Goal: Task Accomplishment & Management: Manage account settings

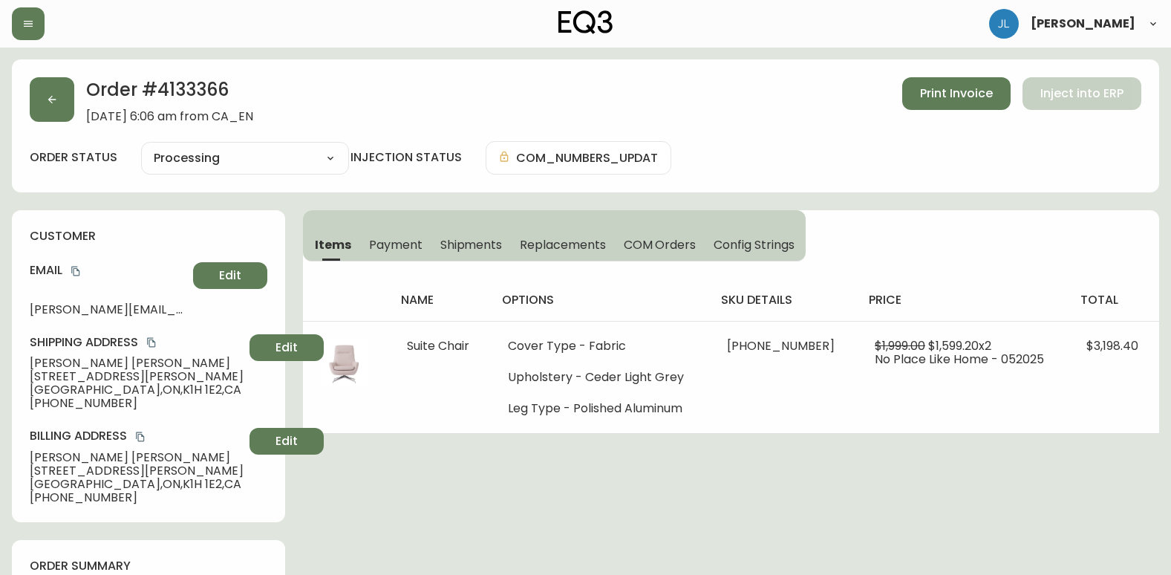
select select "PROCESSING"
click at [42, 103] on button "button" at bounding box center [52, 99] width 45 height 45
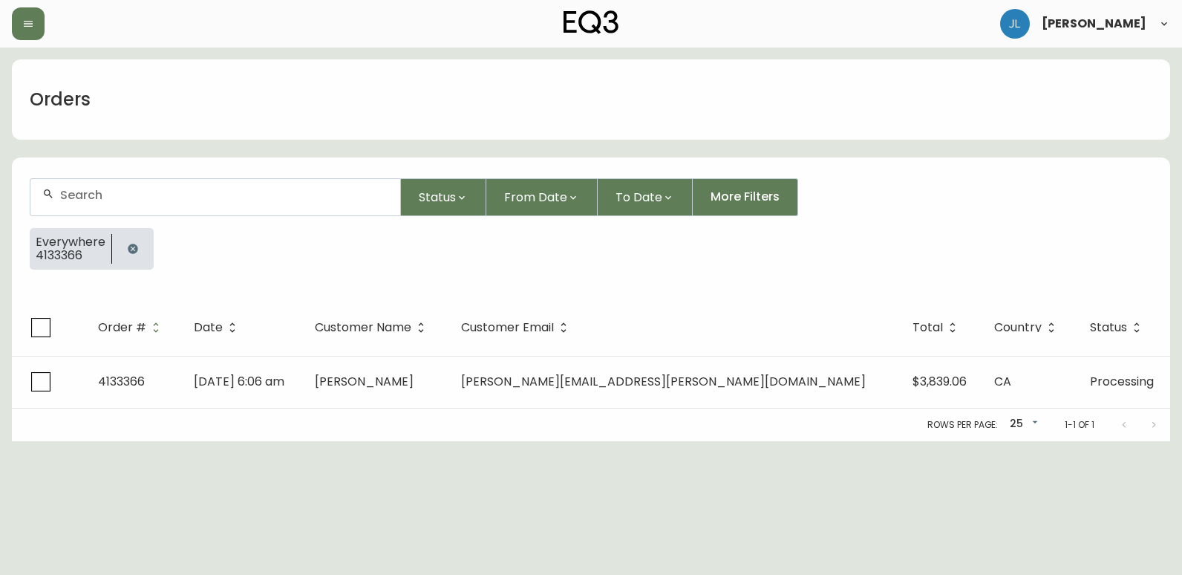
click at [127, 250] on icon "button" at bounding box center [133, 249] width 12 height 12
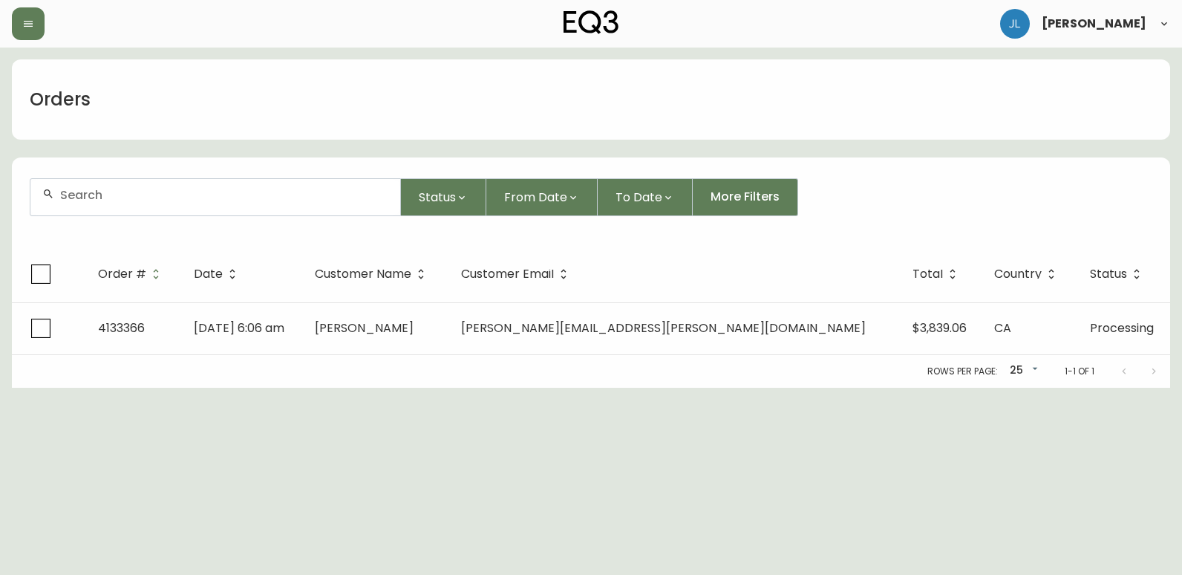
click at [124, 204] on div at bounding box center [215, 197] width 370 height 36
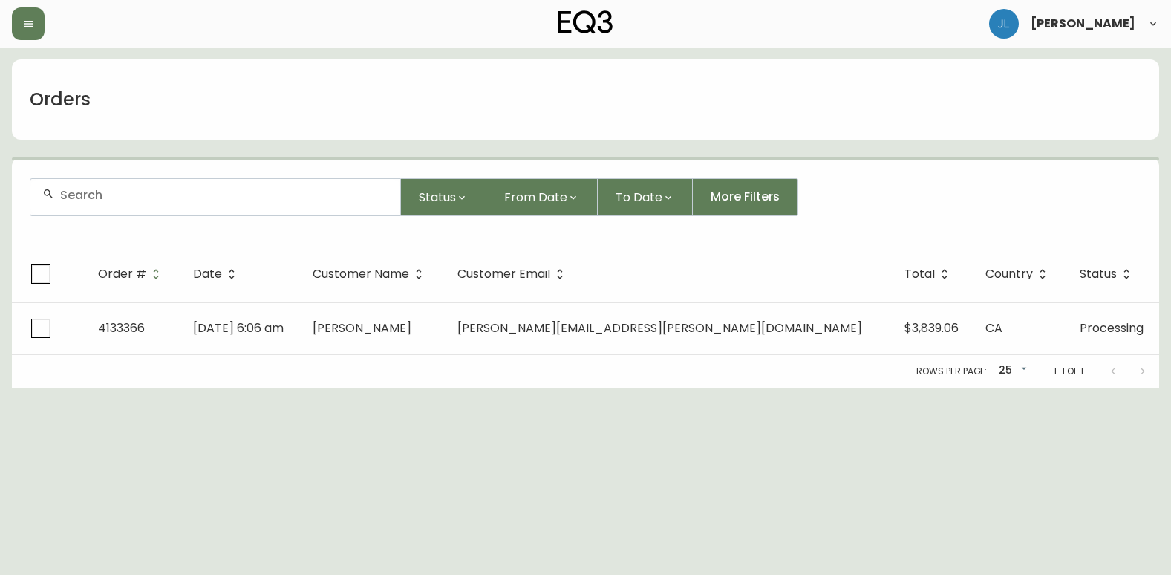
paste input "4134423"
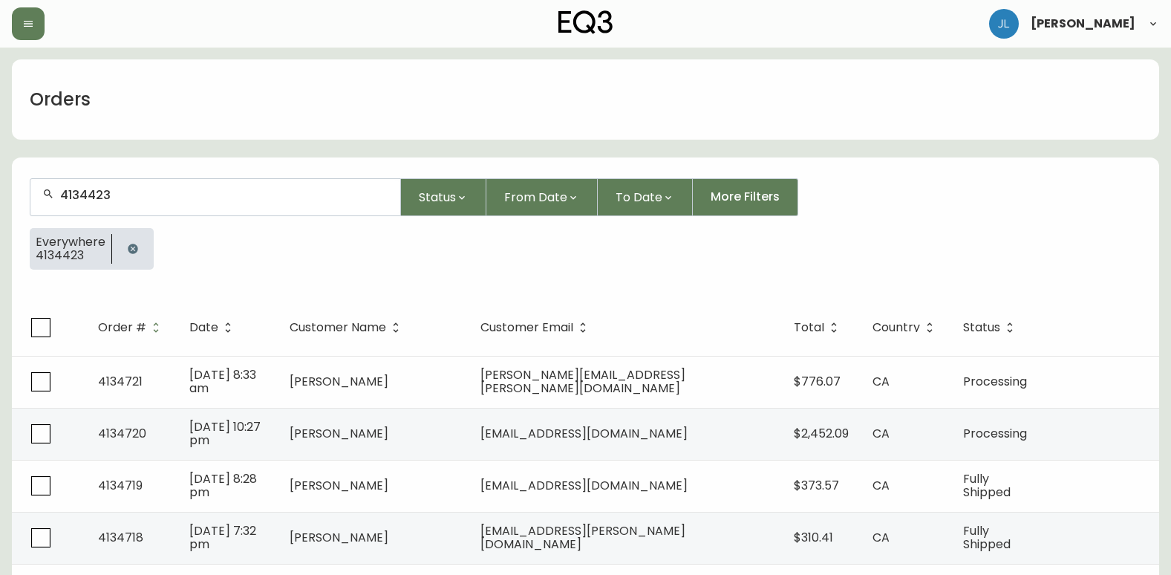
type input "4134423"
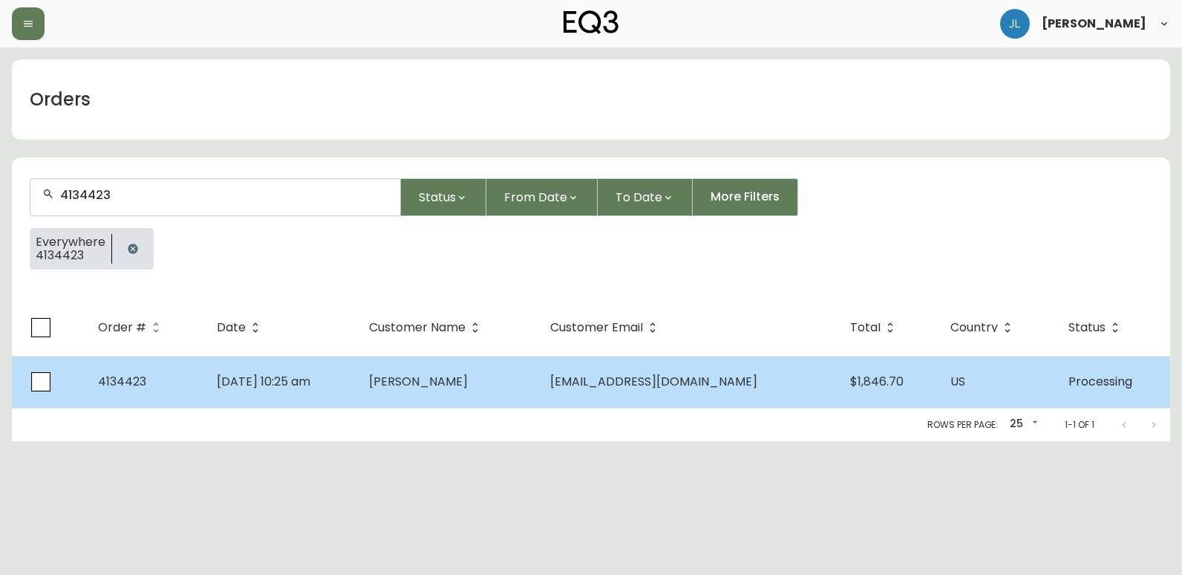
click at [306, 390] on td "[DATE] 10:25 am" at bounding box center [281, 382] width 152 height 52
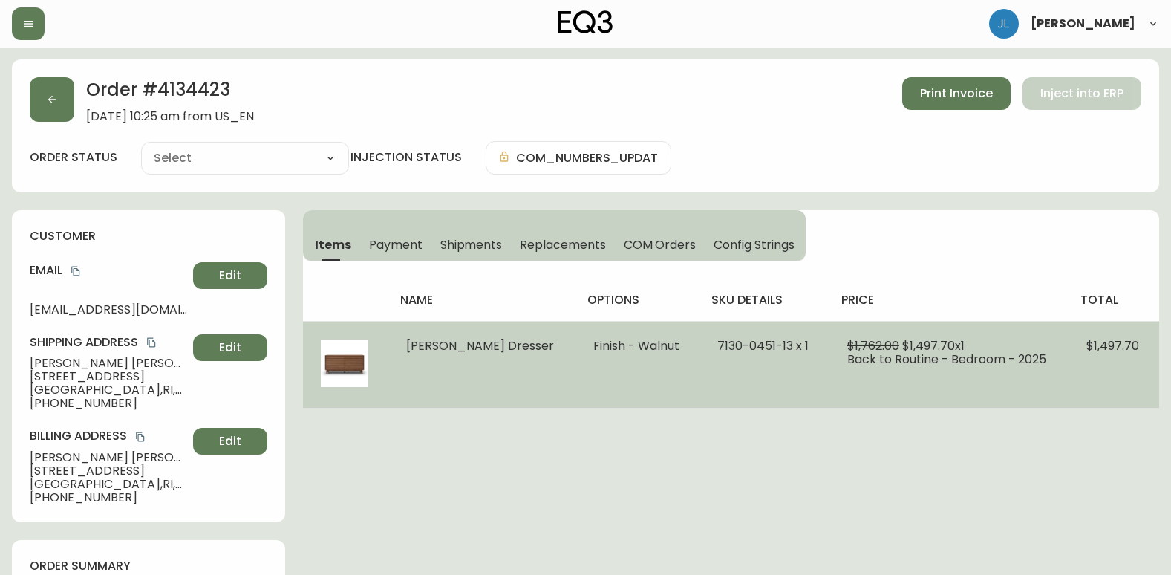
type input "Processing"
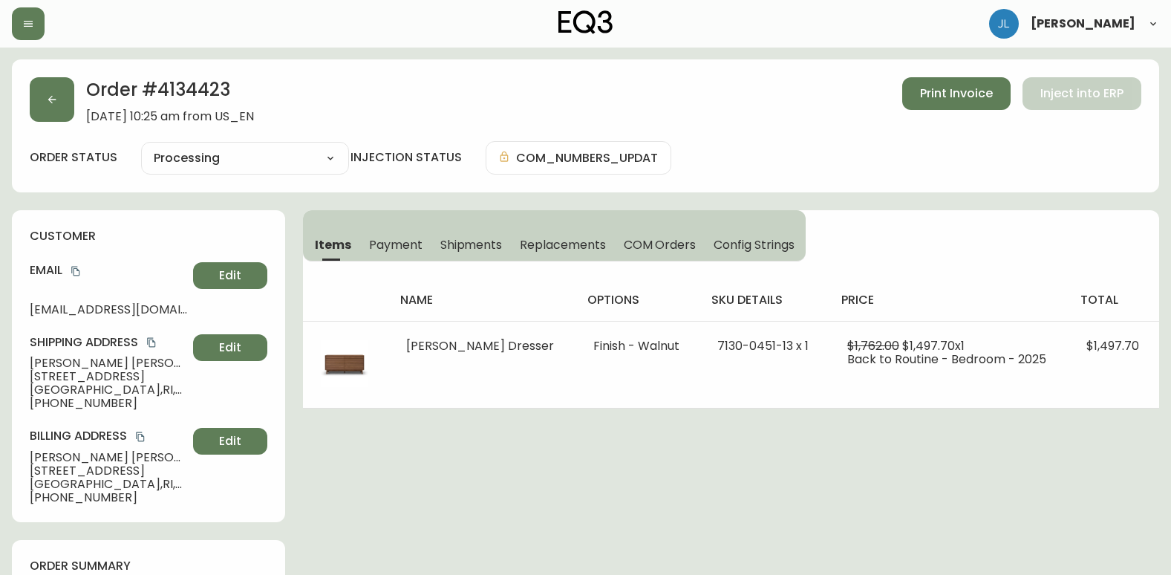
select select "PROCESSING"
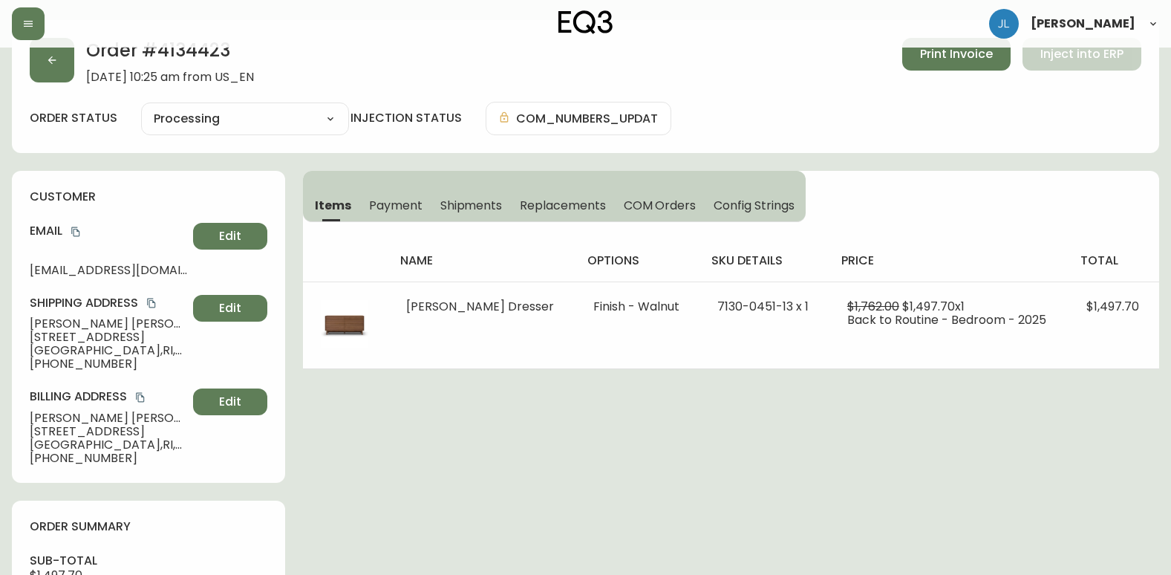
scroll to position [74, 0]
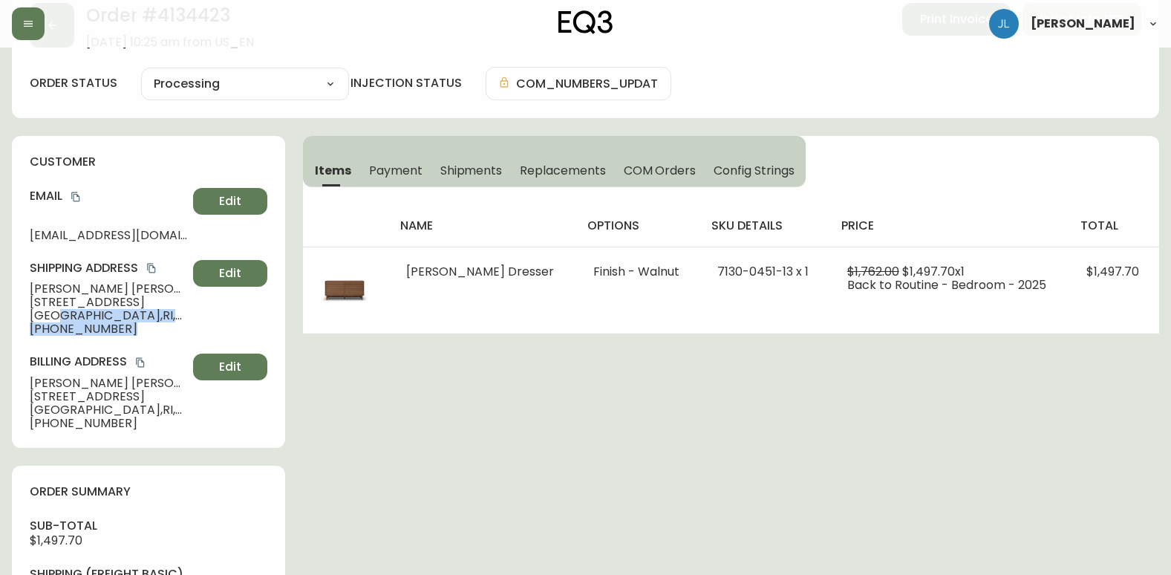
drag, startPoint x: 53, startPoint y: 316, endPoint x: 232, endPoint y: 323, distance: 179.9
click at [232, 323] on div "Shipping Address [PERSON_NAME][GEOGRAPHIC_DATA][STREET_ADDRESS] [PHONE_NUMBER] …" at bounding box center [149, 298] width 238 height 76
drag, startPoint x: 232, startPoint y: 323, endPoint x: 152, endPoint y: 338, distance: 82.3
click at [152, 338] on div "customer Email [EMAIL_ADDRESS][DOMAIN_NAME] Edit Shipping Address [PERSON_NAME]…" at bounding box center [148, 292] width 273 height 312
drag, startPoint x: 44, startPoint y: 308, endPoint x: 180, endPoint y: 320, distance: 137.2
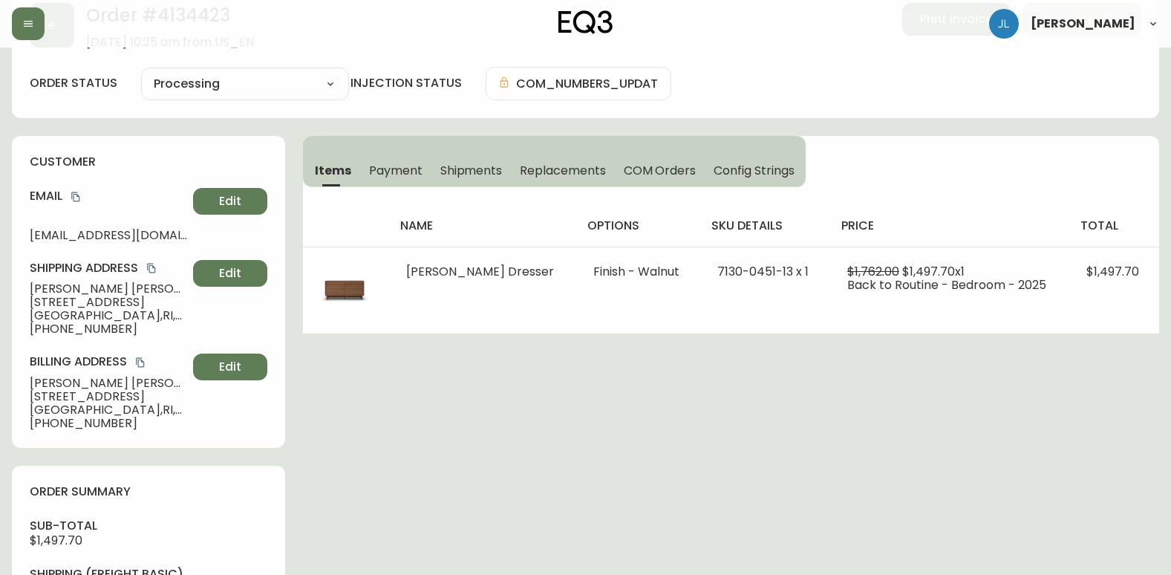
click at [180, 320] on div "customer Email [EMAIL_ADDRESS][DOMAIN_NAME] Edit Shipping Address [PERSON_NAME]…" at bounding box center [148, 292] width 273 height 312
copy div "[STREET_ADDRESS] ,"
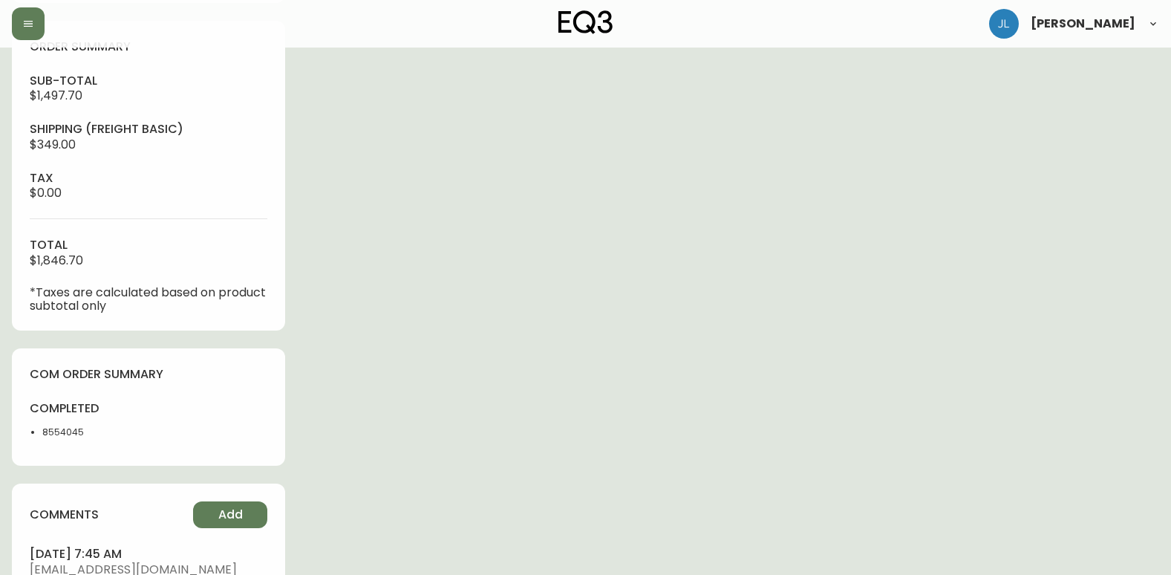
scroll to position [520, 0]
drag, startPoint x: 85, startPoint y: 437, endPoint x: -3, endPoint y: 435, distance: 87.7
click at [0, 435] on html "[PERSON_NAME] Order # 4134423 [DATE] 10:25 am from [GEOGRAPHIC_DATA] Print Invo…" at bounding box center [585, 146] width 1171 height 1333
copy li "8554045"
drag, startPoint x: 426, startPoint y: 27, endPoint x: 419, endPoint y: 43, distance: 17.9
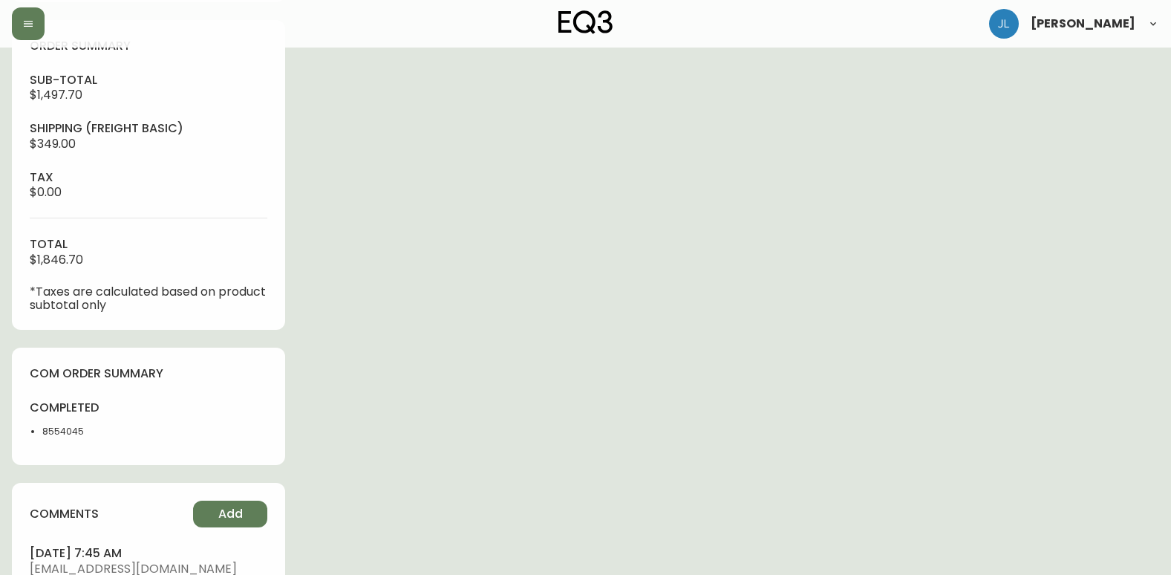
click at [424, 33] on div "[PERSON_NAME]" at bounding box center [586, 24] width 1148 height 48
click at [776, 528] on div "Order # 4134423 [DATE] 10:25 am from [GEOGRAPHIC_DATA] Print Invoice Inject int…" at bounding box center [586, 176] width 1148 height 1274
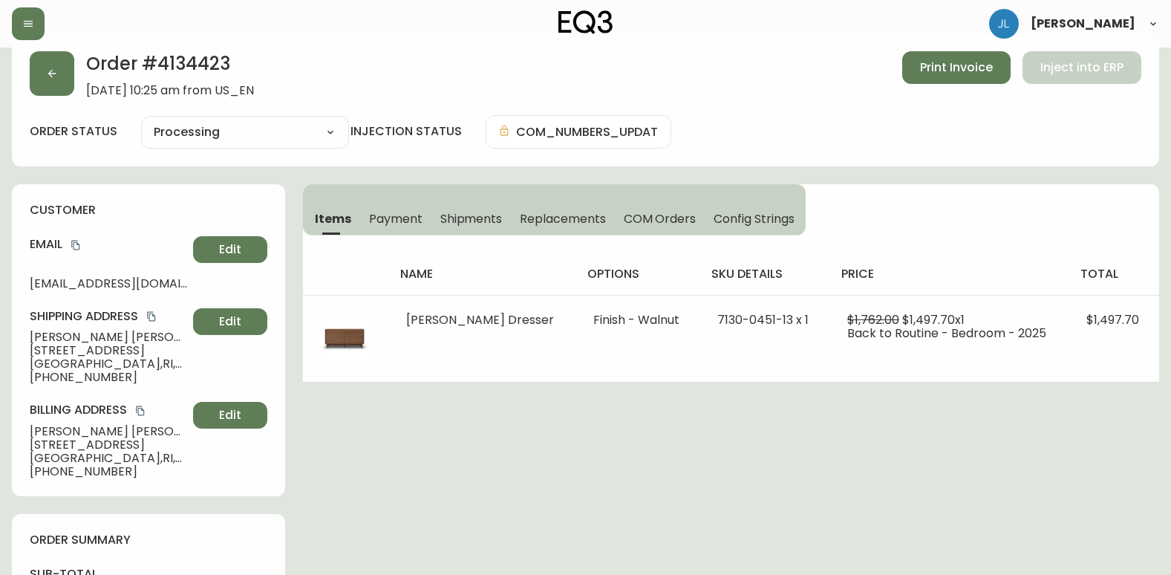
scroll to position [0, 0]
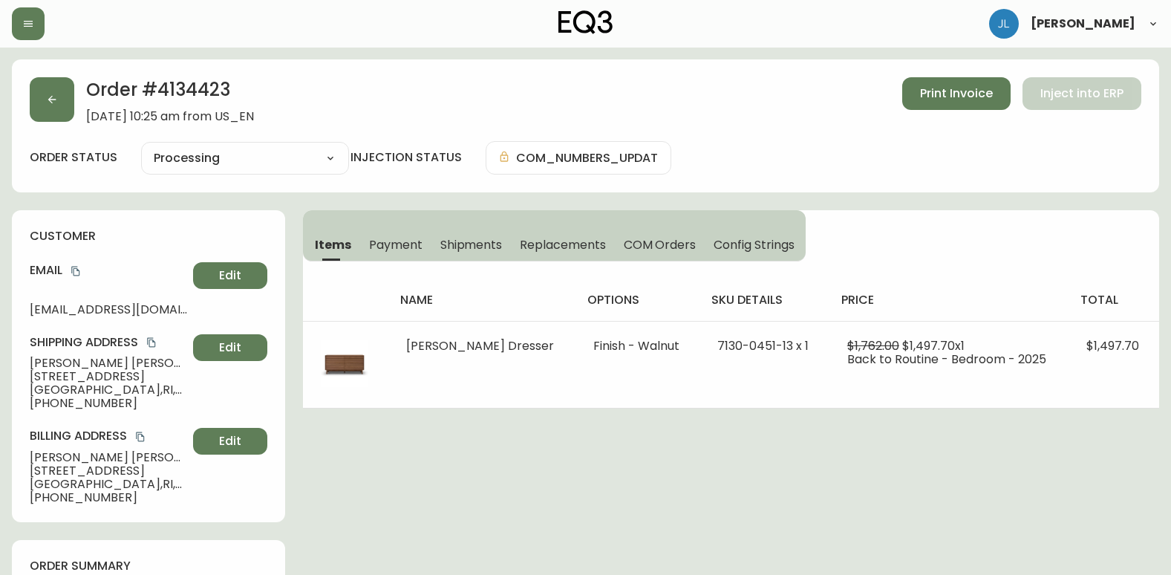
click at [478, 244] on span "Shipments" at bounding box center [471, 245] width 62 height 16
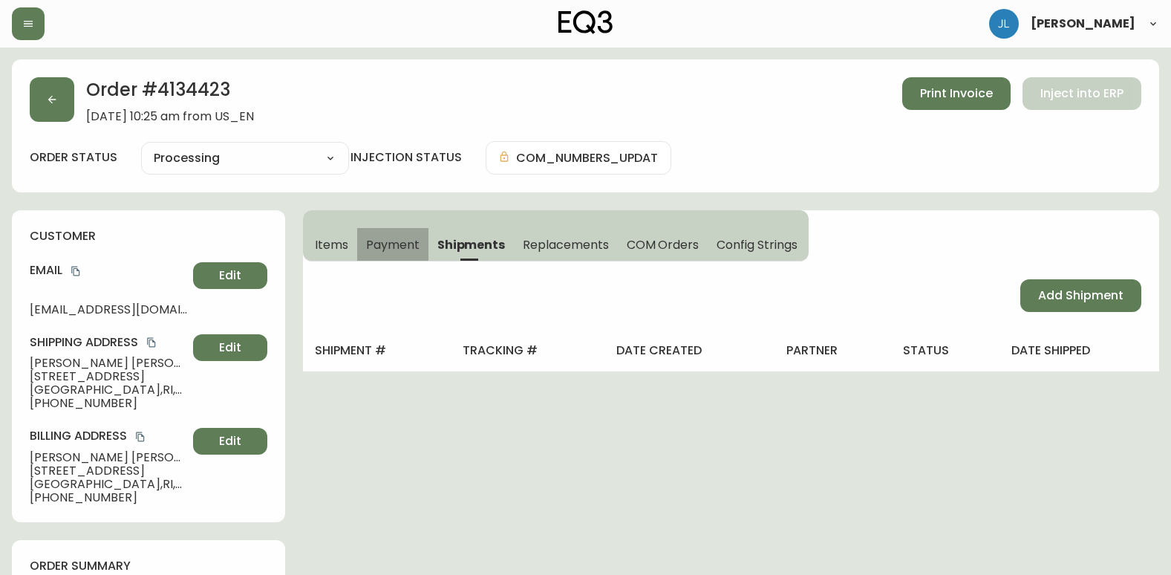
click at [400, 242] on span "Payment" at bounding box center [392, 245] width 53 height 16
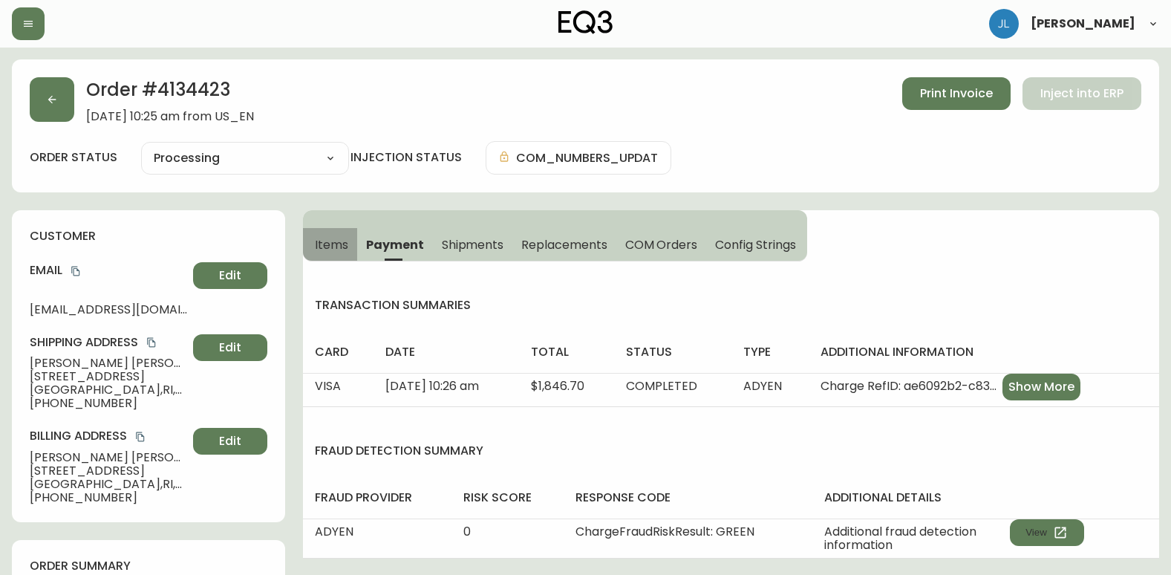
drag, startPoint x: 336, startPoint y: 244, endPoint x: 518, endPoint y: 260, distance: 182.0
click at [336, 244] on span "Items" at bounding box center [331, 245] width 33 height 16
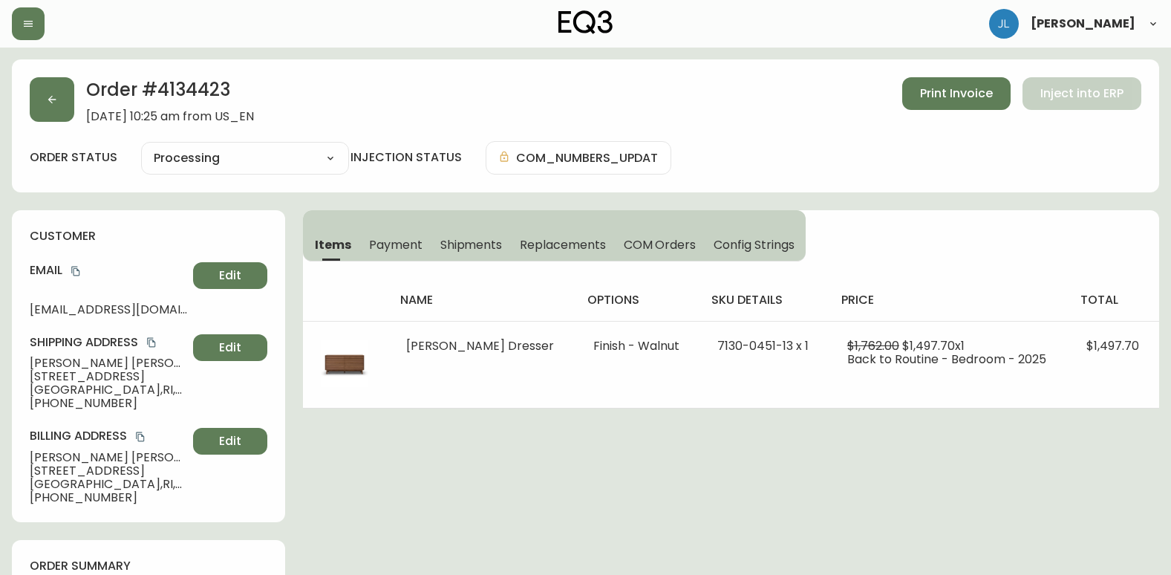
drag, startPoint x: 1116, startPoint y: 475, endPoint x: 1096, endPoint y: 464, distance: 21.9
click at [53, 106] on button "button" at bounding box center [52, 99] width 45 height 45
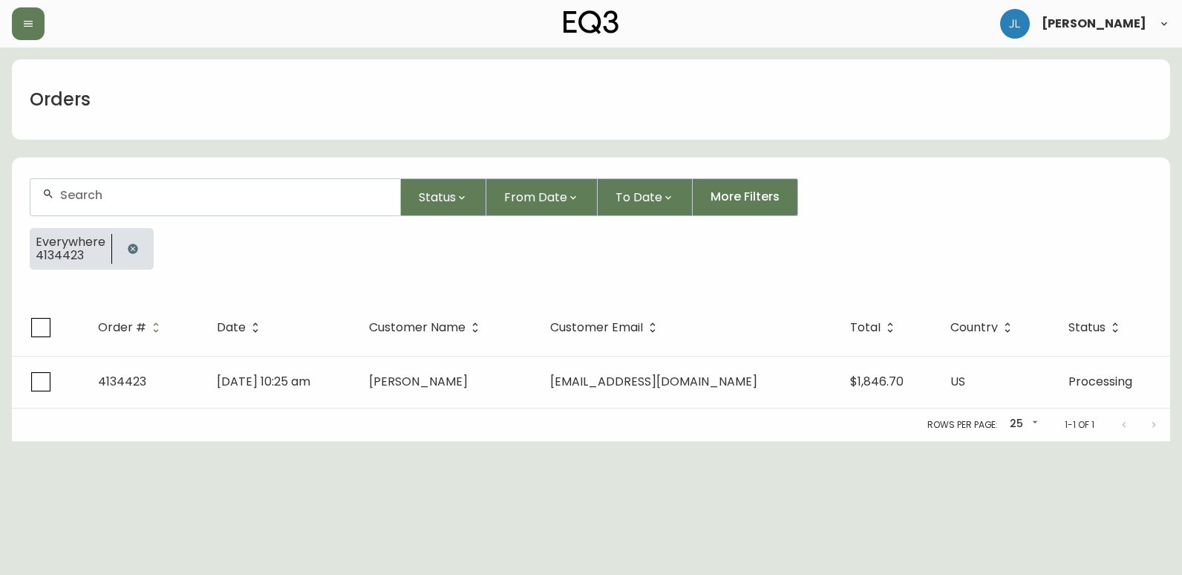
click at [124, 249] on button "button" at bounding box center [133, 249] width 30 height 30
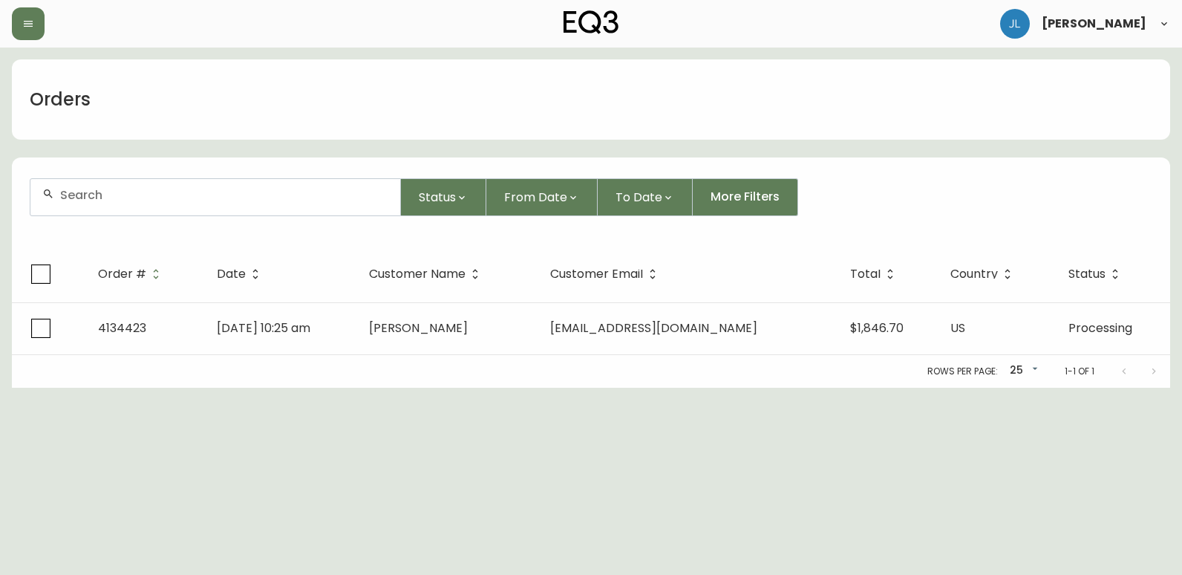
click at [120, 197] on input "text" at bounding box center [224, 195] width 328 height 14
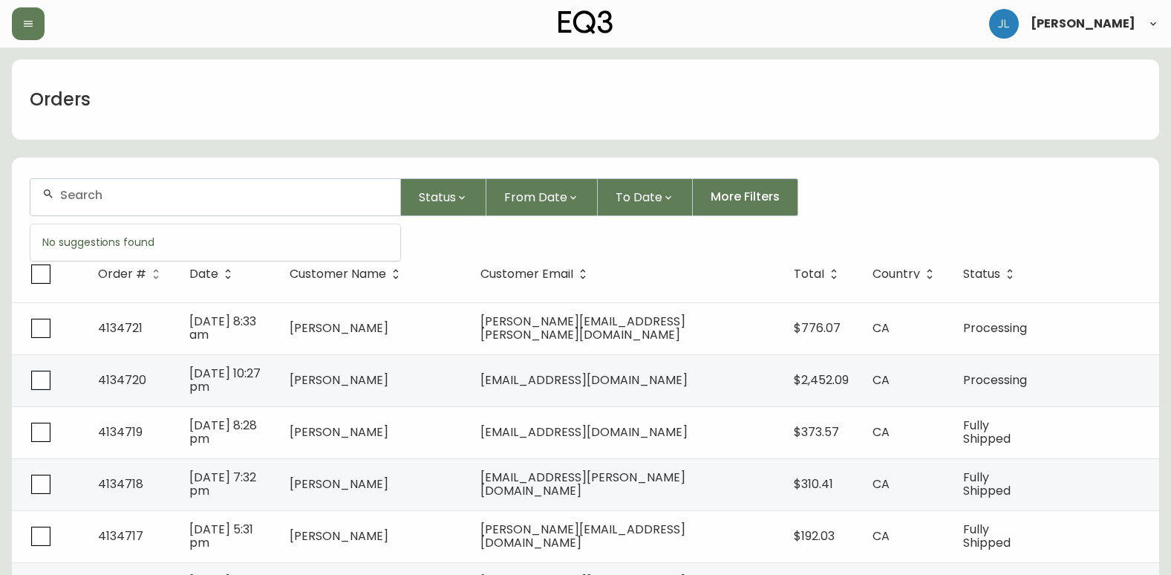
paste input "4133359"
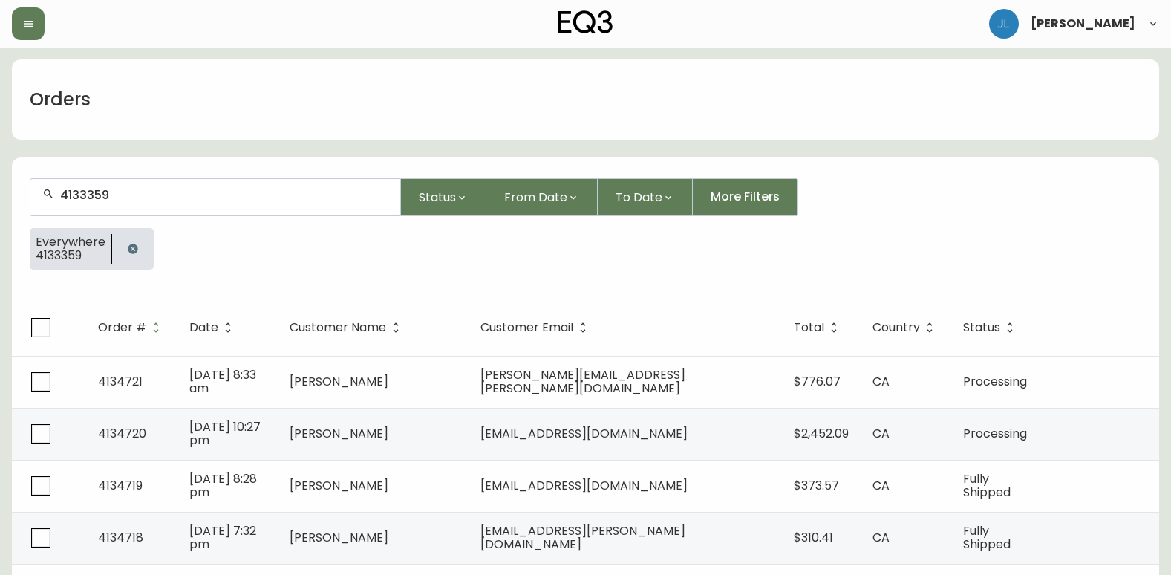
type input "4133359"
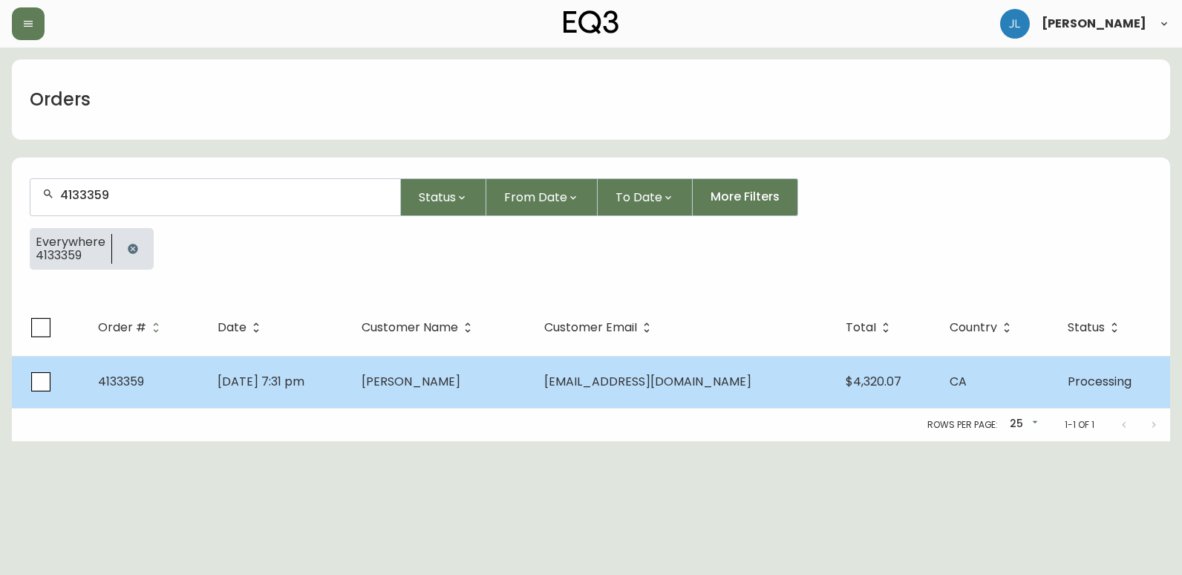
click at [351, 397] on td "[DATE] 7:31 pm" at bounding box center [278, 382] width 145 height 52
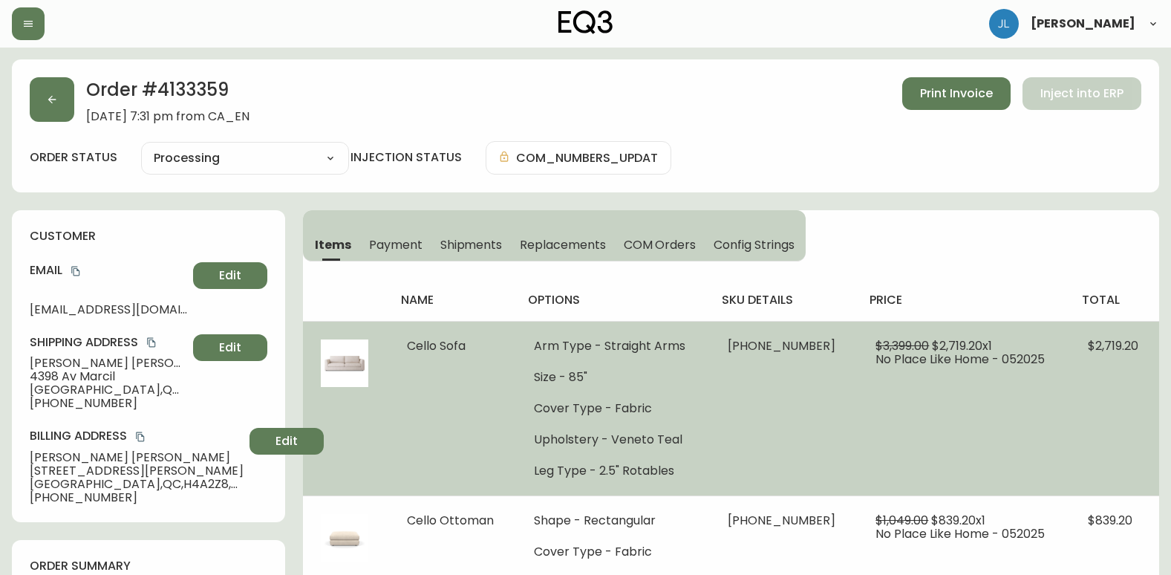
type input "Processing"
select select "PROCESSING"
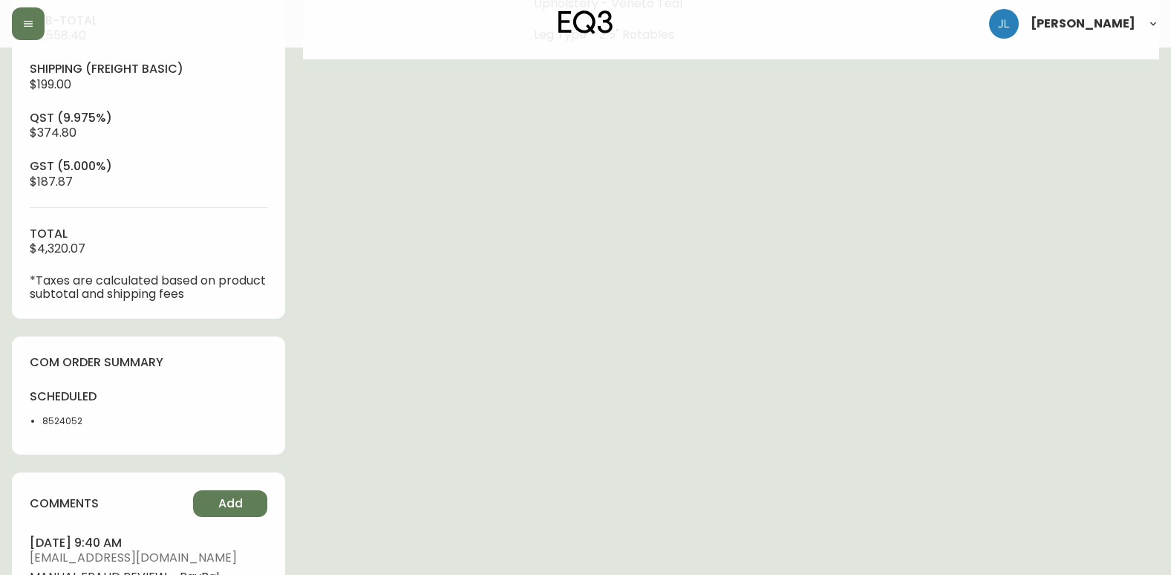
scroll to position [594, 0]
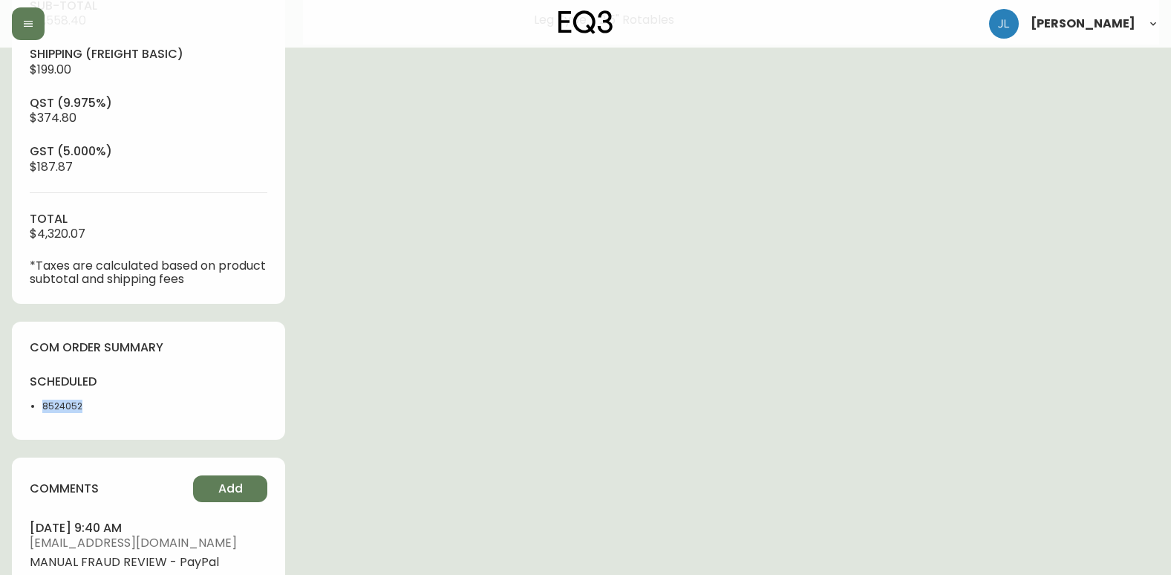
drag, startPoint x: 120, startPoint y: 418, endPoint x: 33, endPoint y: 408, distance: 87.5
click at [33, 408] on div "scheduled 8524052" at bounding box center [85, 398] width 110 height 48
copy li "8524052"
drag, startPoint x: 585, startPoint y: 509, endPoint x: 596, endPoint y: 503, distance: 13.3
click at [585, 509] on div "Order # 4133359 [DATE] 7:31 pm from CA_EN Print Invoice Inject into ERP order s…" at bounding box center [586, 86] width 1148 height 1243
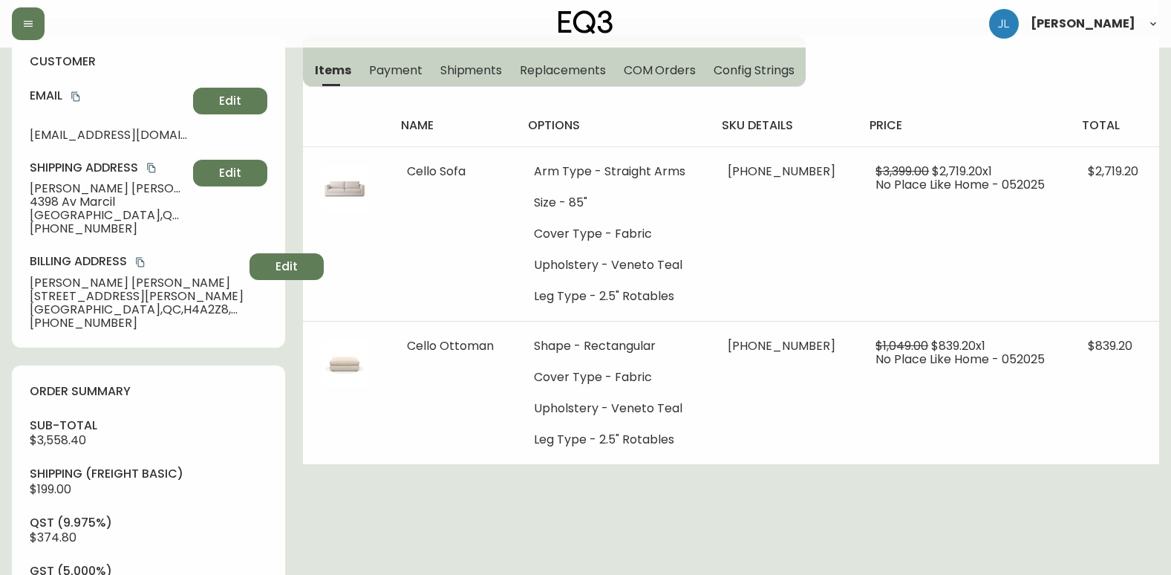
scroll to position [223, 0]
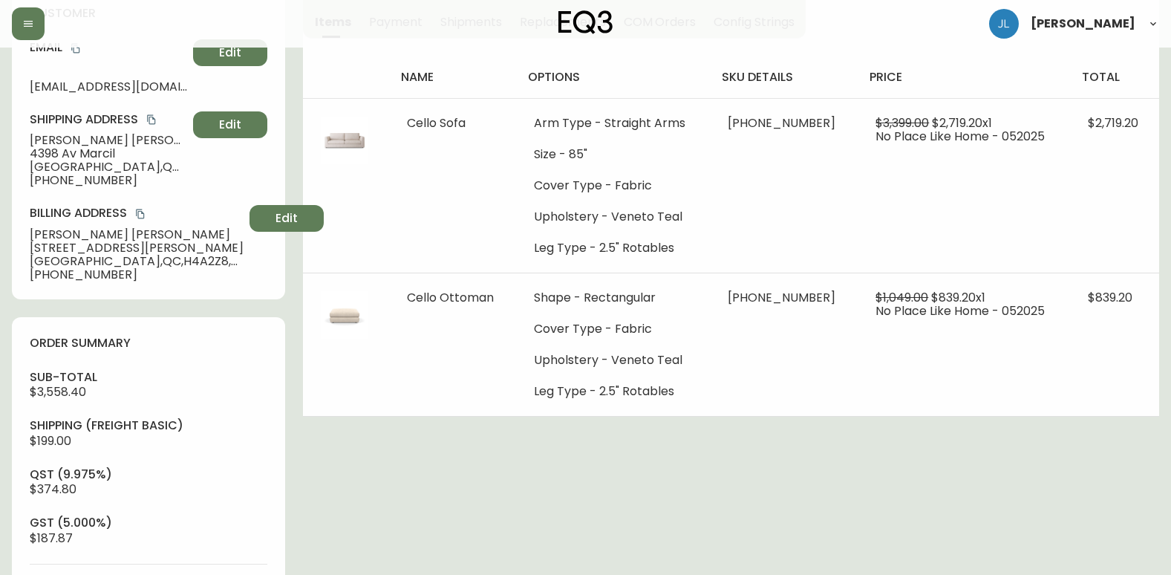
click at [692, 504] on div "Order # 4133359 [DATE] 7:31 pm from CA_EN Print Invoice Inject into ERP order s…" at bounding box center [586, 458] width 1148 height 1243
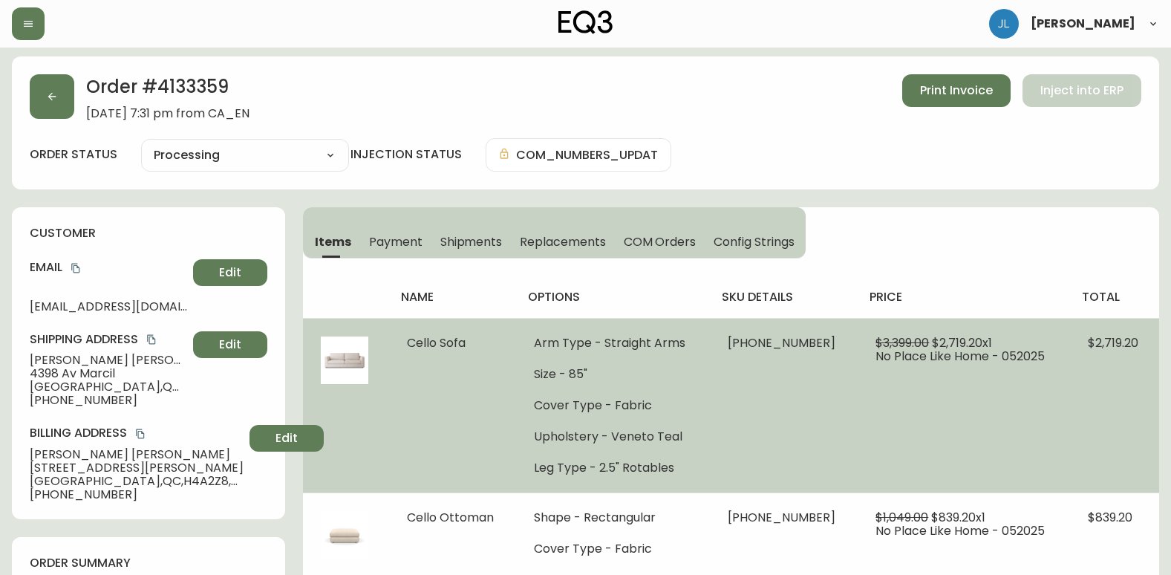
scroll to position [0, 0]
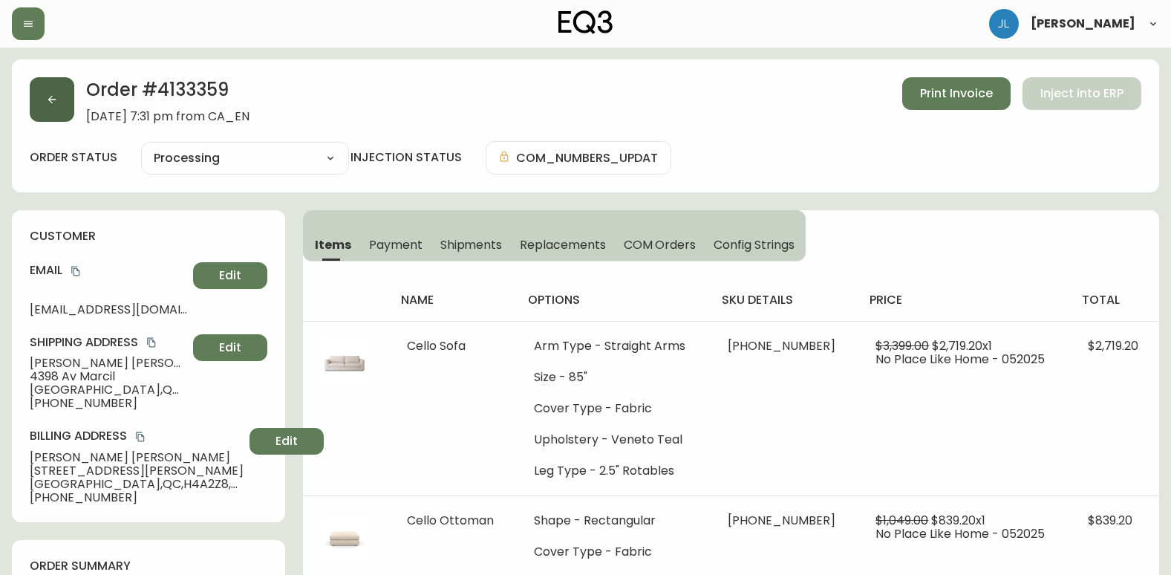
click at [53, 110] on button "button" at bounding box center [52, 99] width 45 height 45
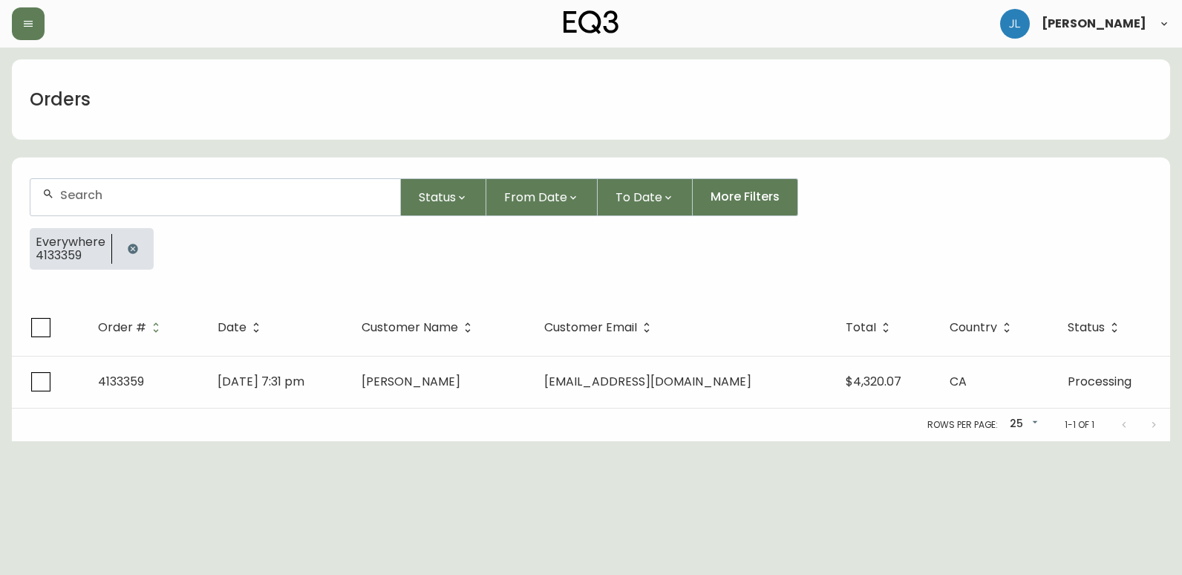
click at [123, 248] on button "button" at bounding box center [133, 249] width 30 height 30
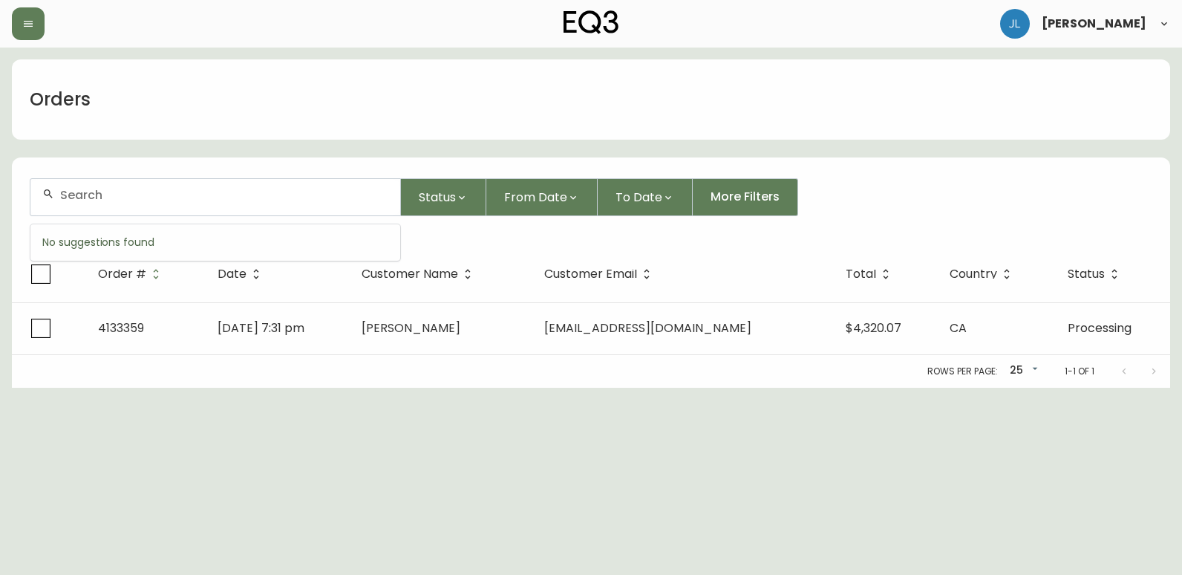
drag, startPoint x: 120, startPoint y: 195, endPoint x: 131, endPoint y: 193, distance: 11.4
click at [120, 195] on input "text" at bounding box center [224, 195] width 328 height 14
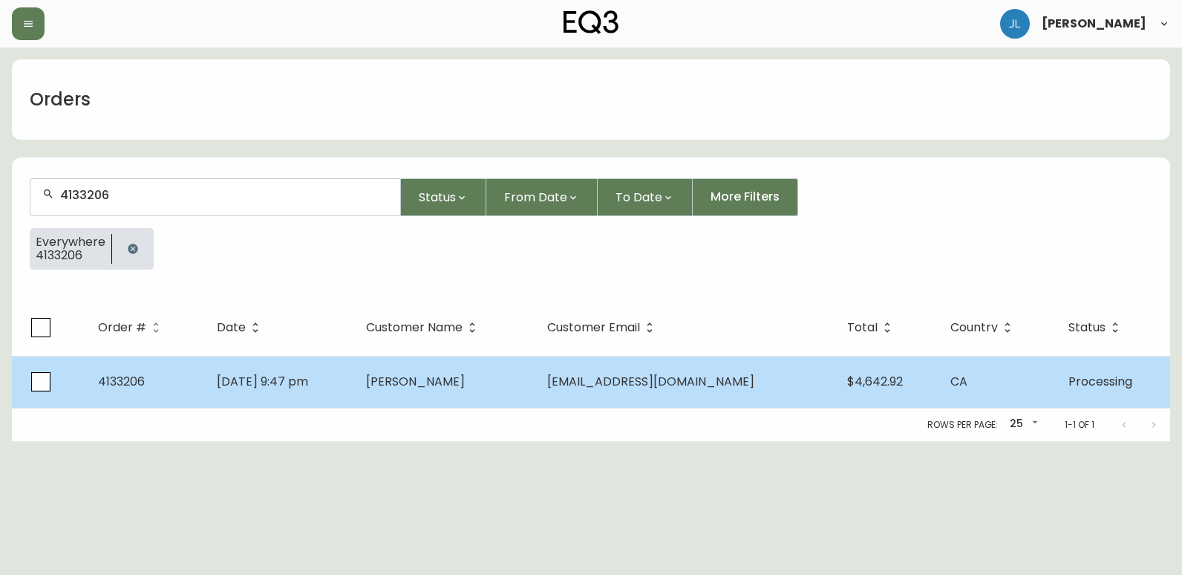
type input "4133206"
click at [354, 397] on td "[DATE] 9:47 pm" at bounding box center [279, 382] width 149 height 52
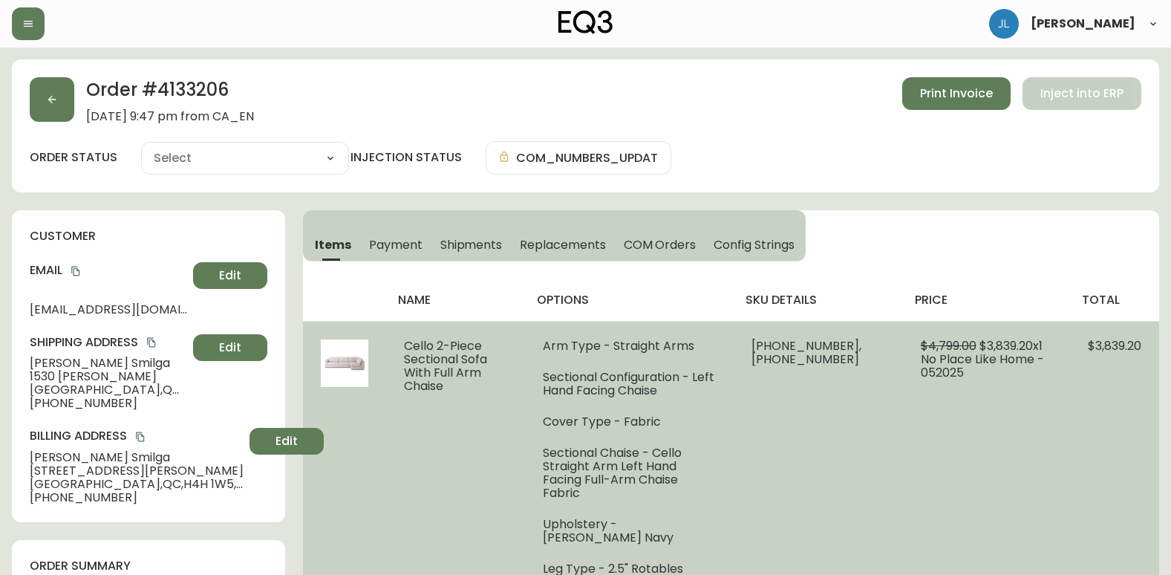
type input "Processing"
select select "PROCESSING"
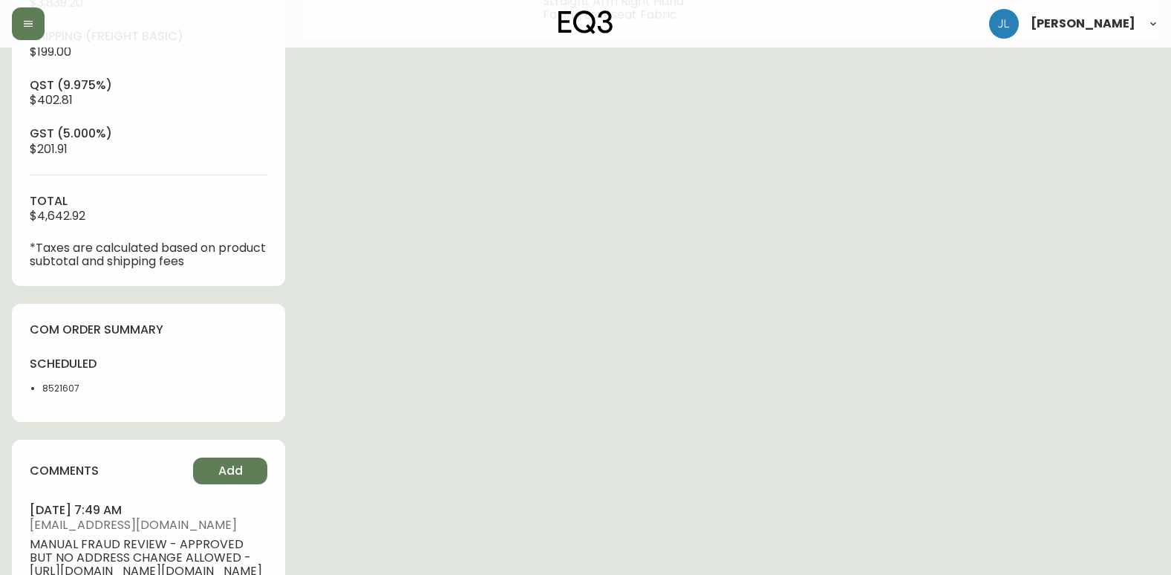
scroll to position [741, 0]
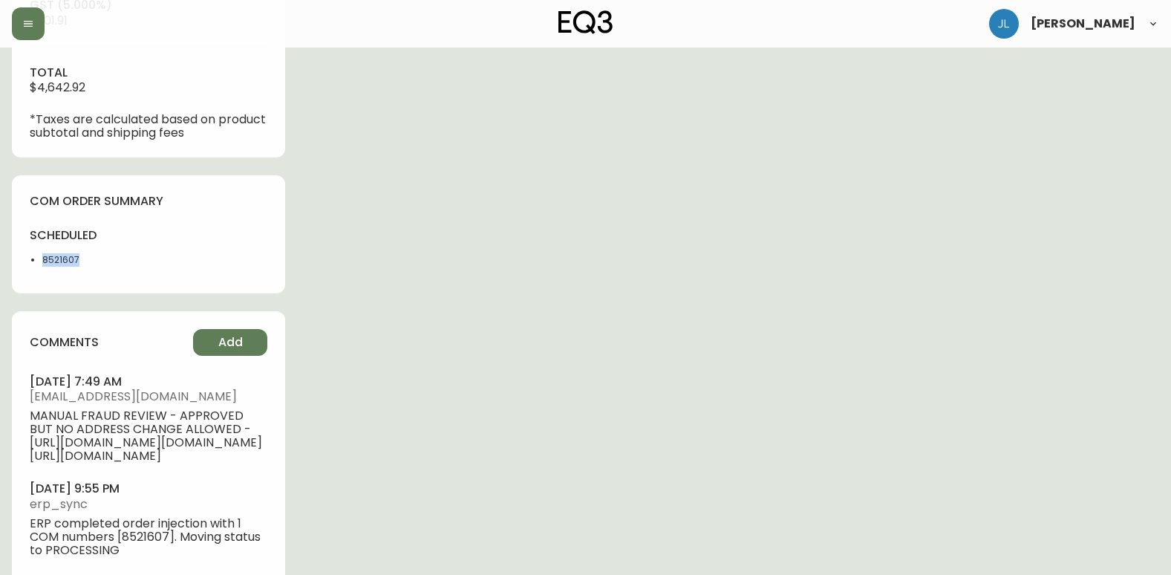
drag, startPoint x: 61, startPoint y: 260, endPoint x: 21, endPoint y: 256, distance: 40.4
click at [21, 256] on div "com order summary scheduled 8521607" at bounding box center [148, 234] width 273 height 118
copy li "8521607"
click at [13, 257] on div "com order summary scheduled 8521607" at bounding box center [148, 234] width 273 height 118
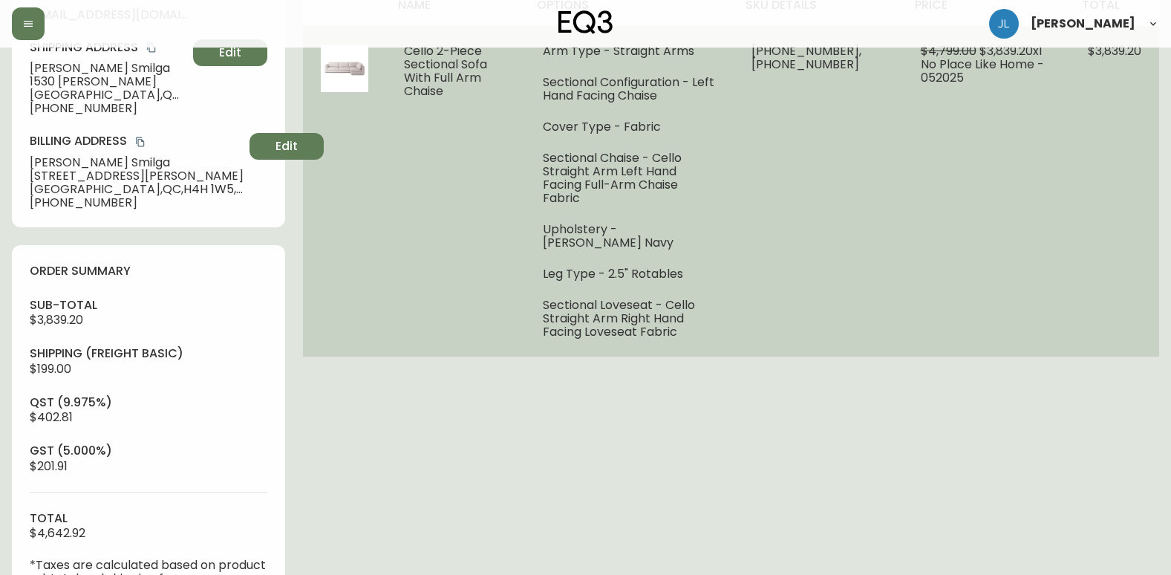
scroll to position [0, 0]
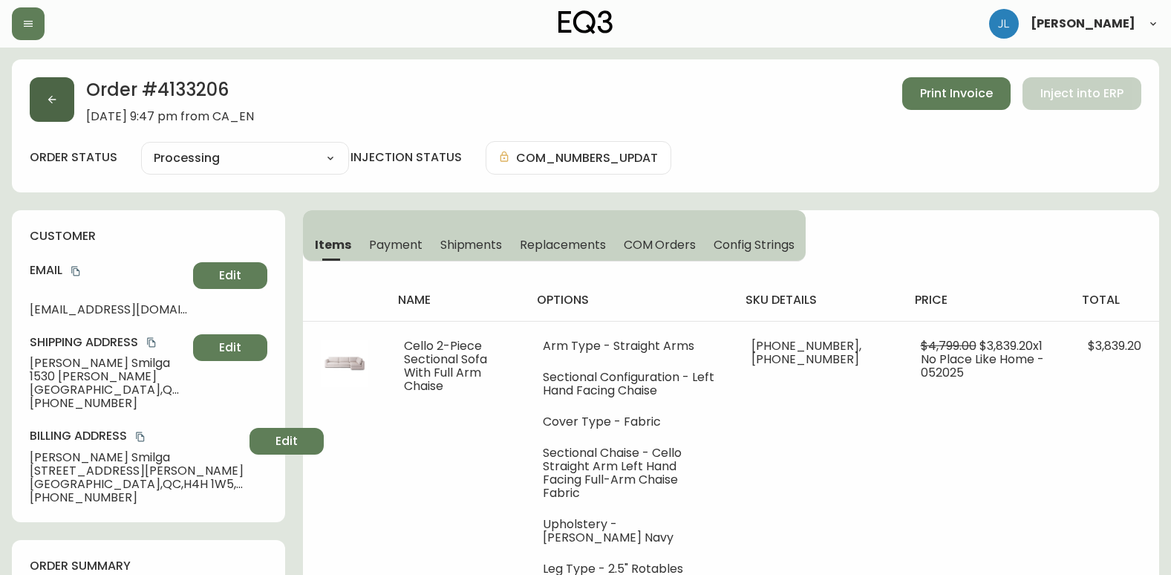
click at [43, 98] on button "button" at bounding box center [52, 99] width 45 height 45
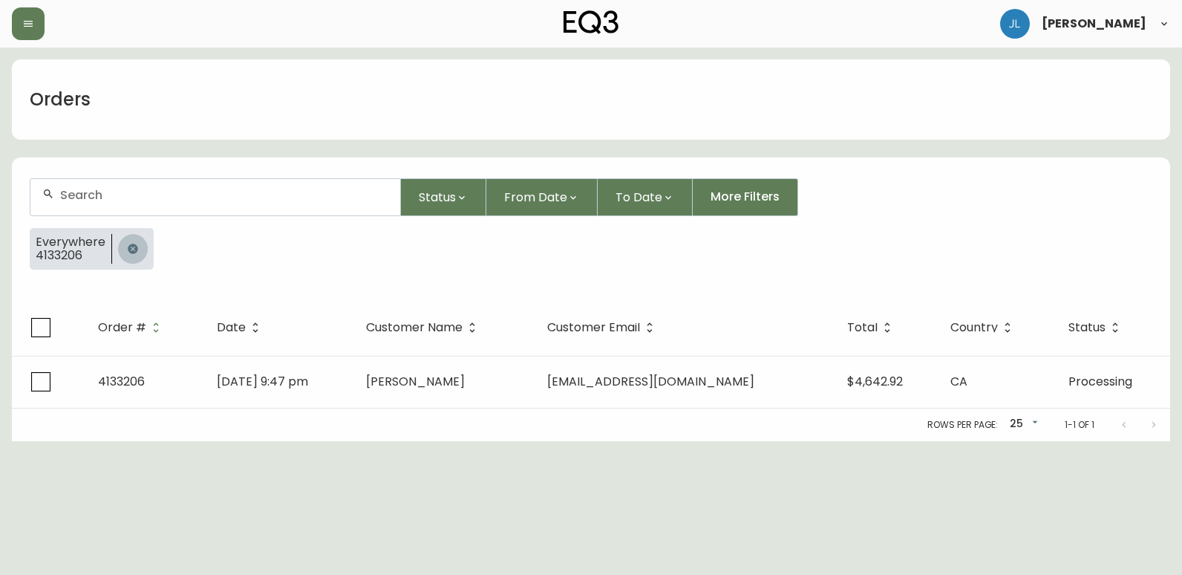
click at [129, 255] on button "button" at bounding box center [133, 249] width 30 height 30
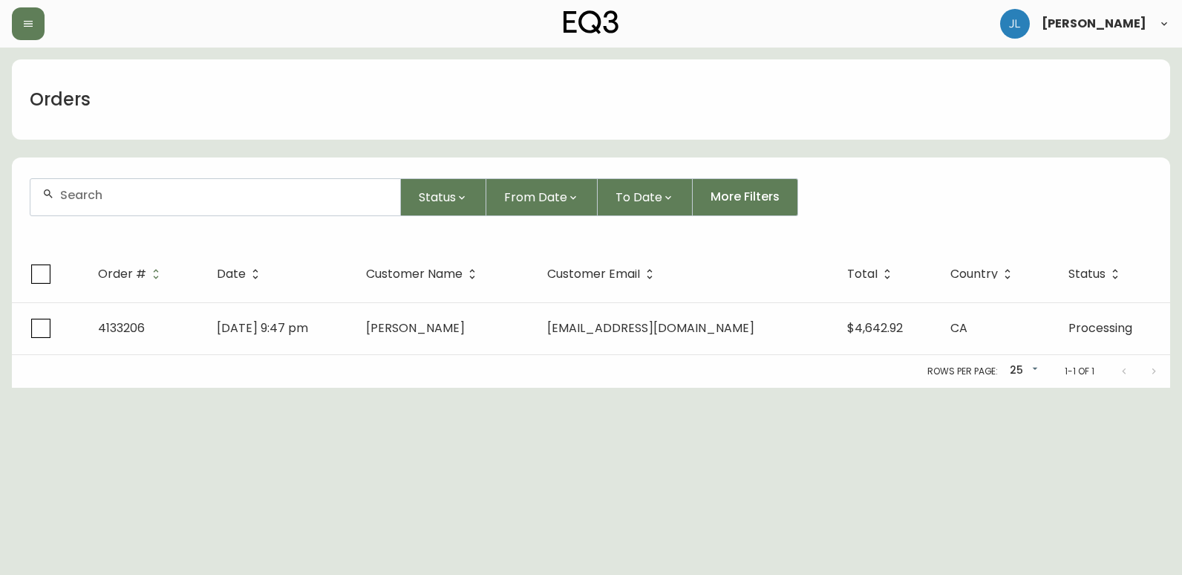
click at [128, 199] on input "text" at bounding box center [224, 195] width 328 height 14
paste input "4134464"
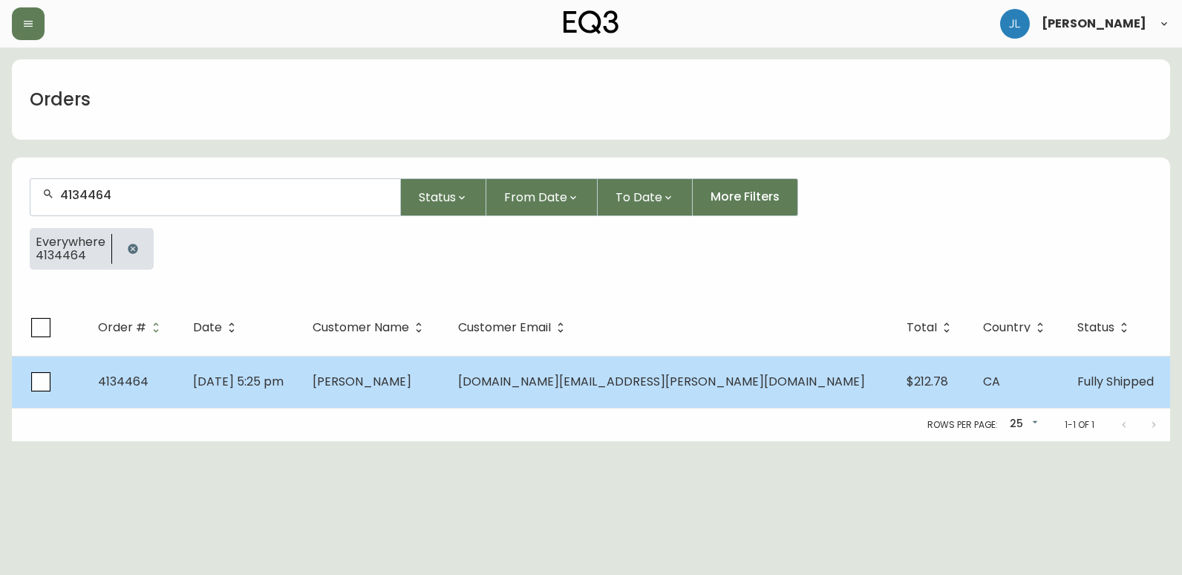
type input "4134464"
click at [300, 389] on td "[DATE] 5:25 pm" at bounding box center [240, 382] width 119 height 52
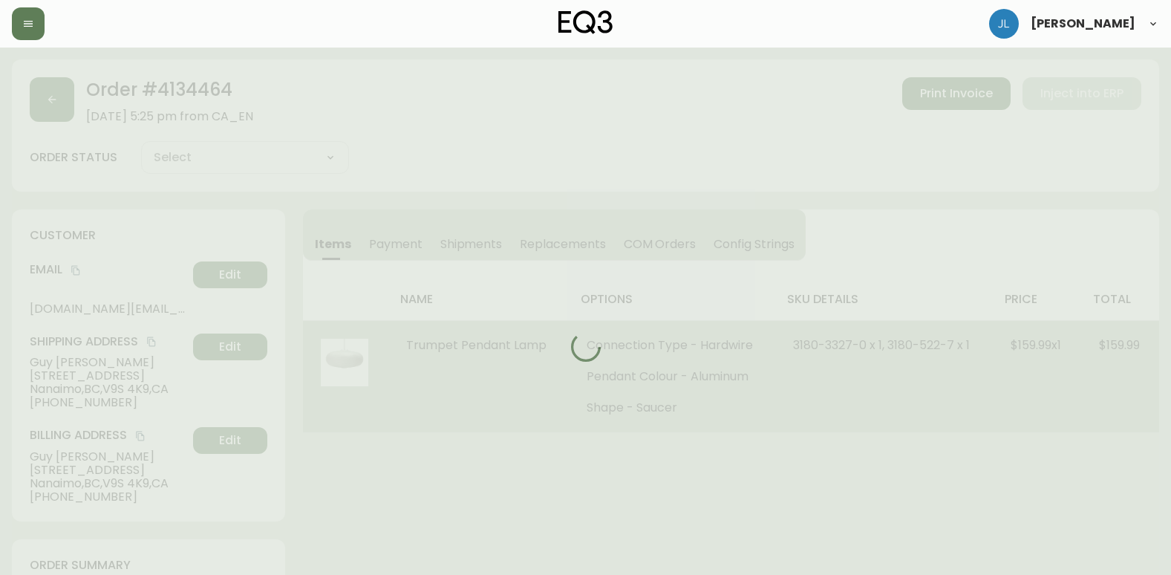
type input "Fully Shipped"
select select "FULLY_SHIPPED"
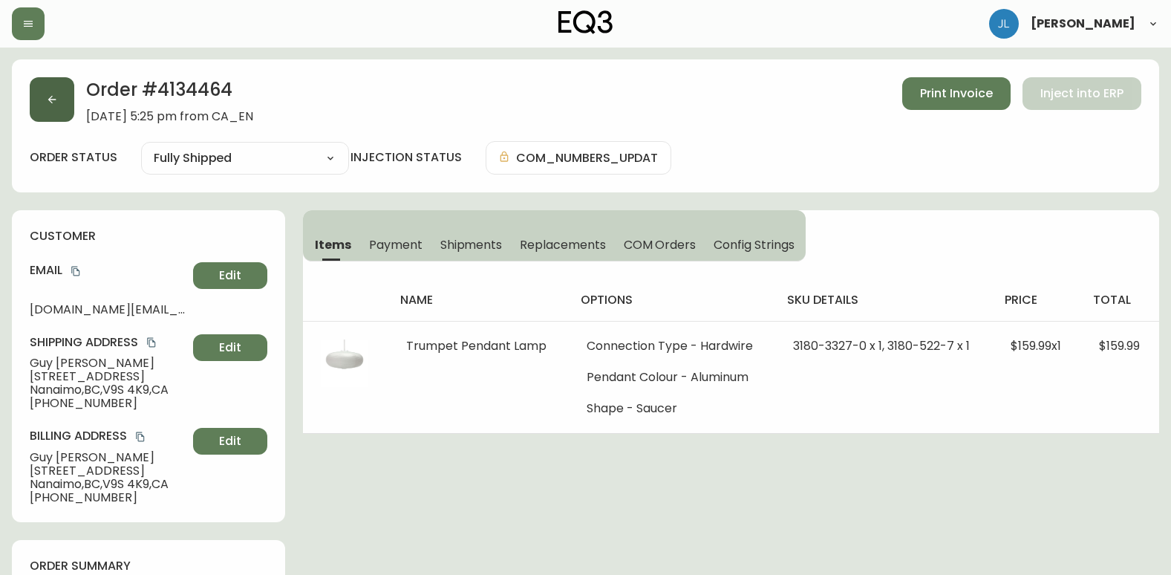
click at [55, 88] on button "button" at bounding box center [52, 99] width 45 height 45
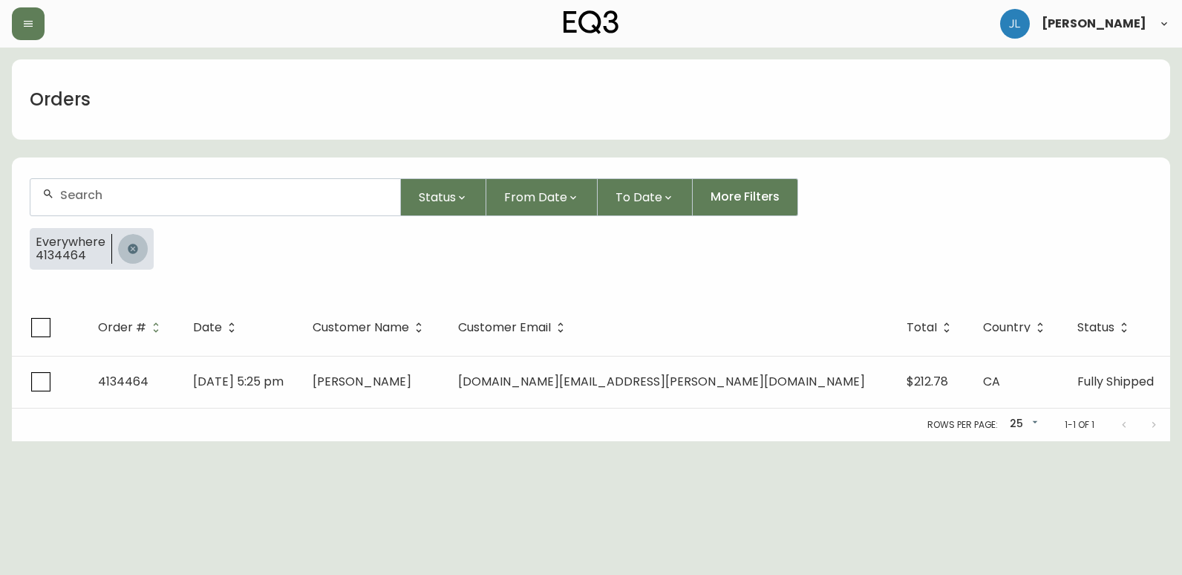
click at [135, 247] on icon "button" at bounding box center [133, 249] width 12 height 12
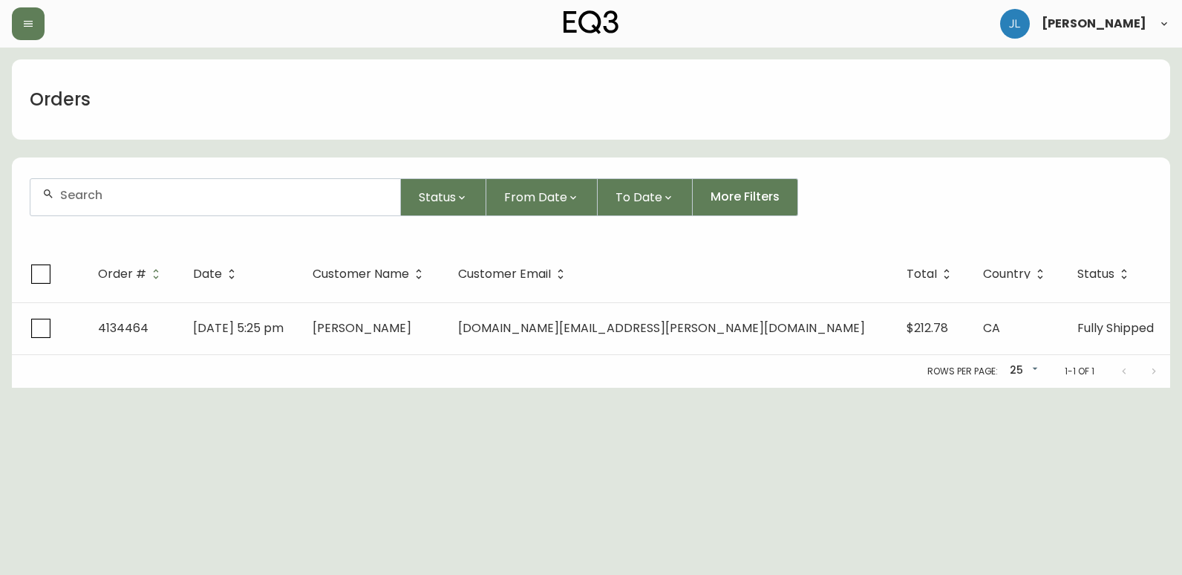
click at [155, 204] on div at bounding box center [215, 197] width 370 height 36
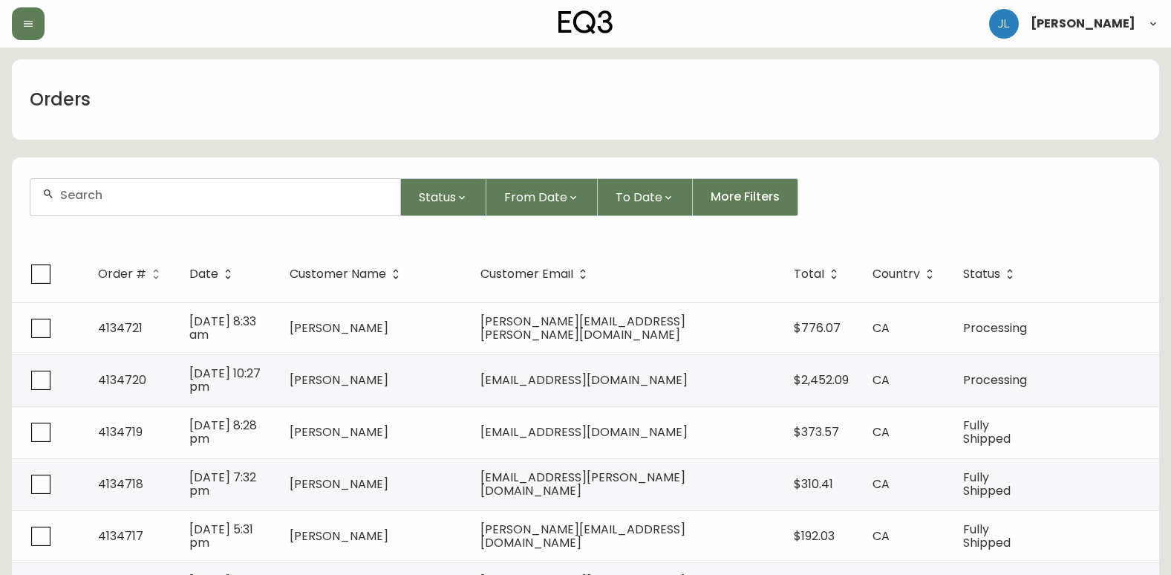
click at [236, 197] on input "text" at bounding box center [224, 195] width 328 height 14
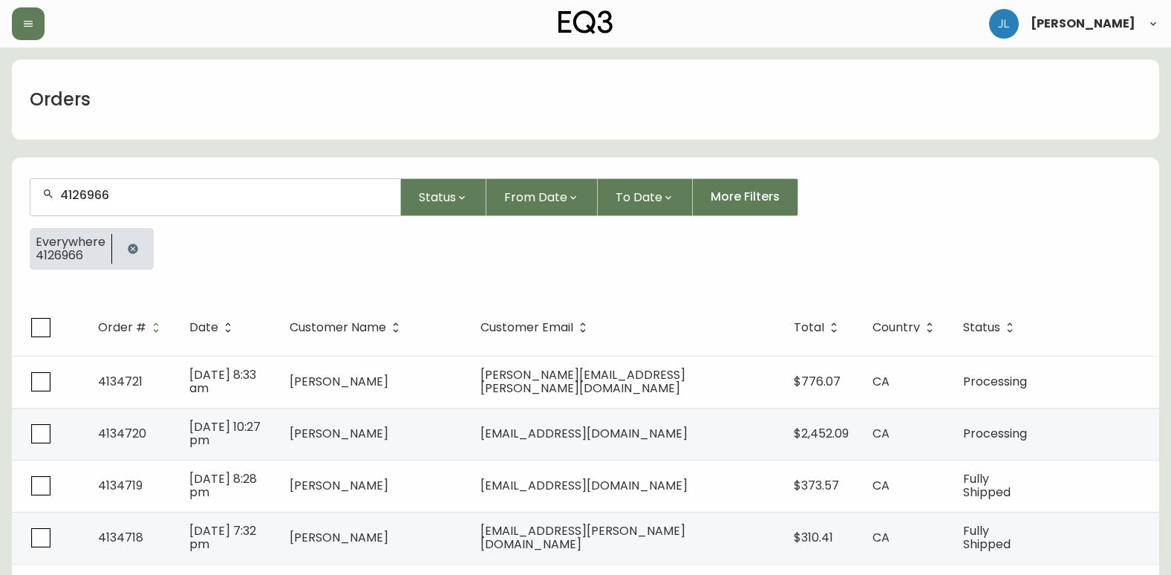
type input "4126966"
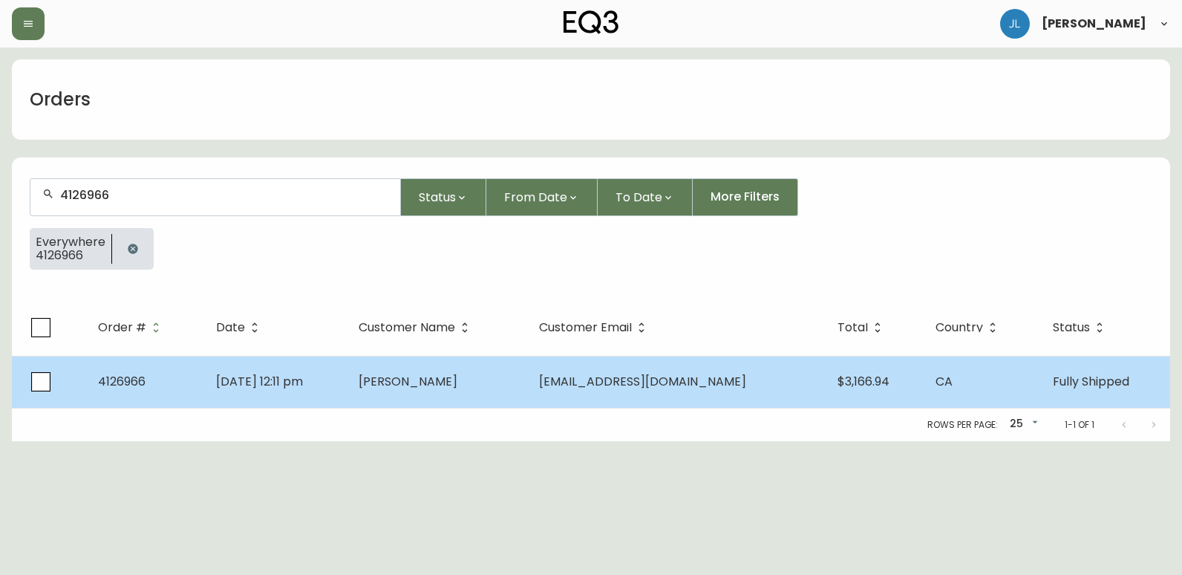
click at [348, 380] on td "[DATE] 12:11 pm" at bounding box center [275, 382] width 143 height 52
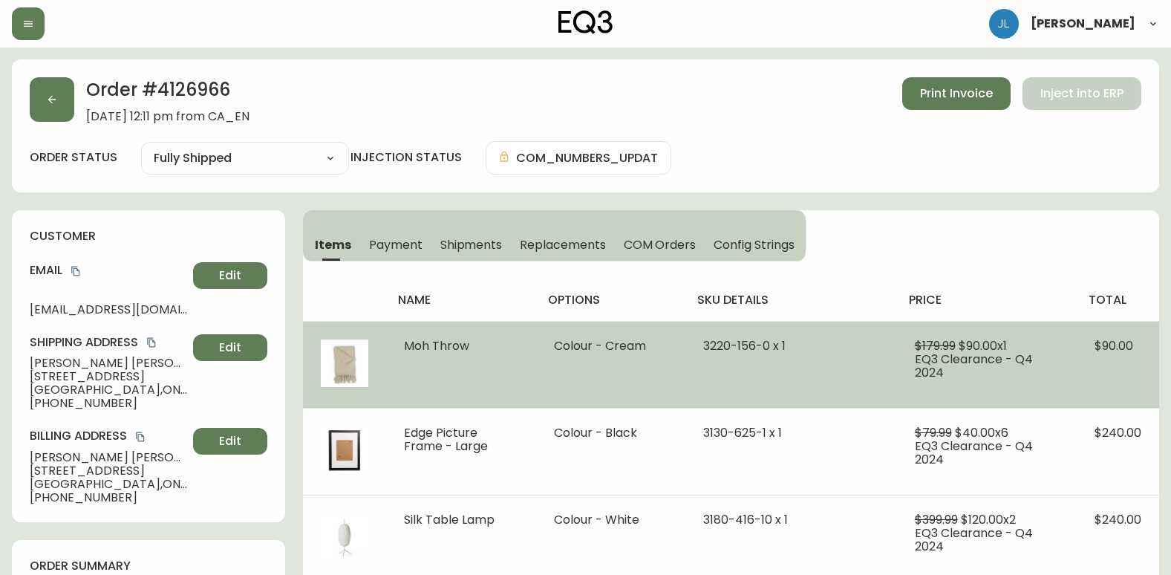
type input "Fully Shipped"
select select "FULLY_SHIPPED"
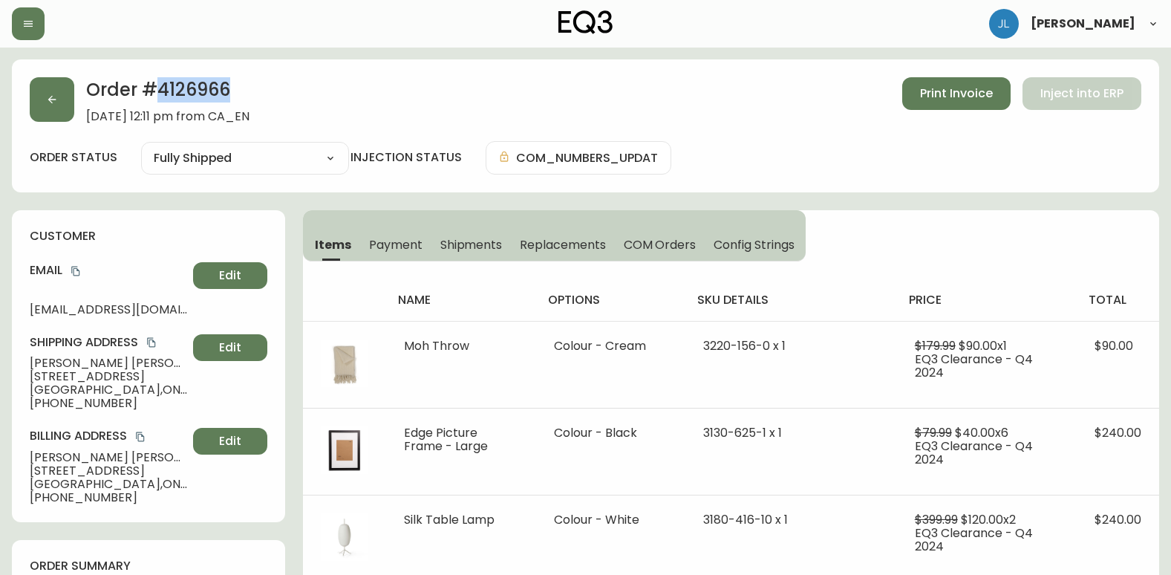
drag, startPoint x: 209, startPoint y: 86, endPoint x: 152, endPoint y: 91, distance: 58.1
click at [152, 91] on h2 "Order # 4126966" at bounding box center [167, 93] width 163 height 33
click at [699, 119] on div "Order # 4126966 [DATE] 12:11 pm from CA_EN Print Invoice Inject into ERP" at bounding box center [586, 100] width 1112 height 46
drag, startPoint x: 253, startPoint y: 92, endPoint x: 162, endPoint y: 91, distance: 91.4
click at [162, 91] on h2 "Order # 4126966" at bounding box center [167, 93] width 163 height 33
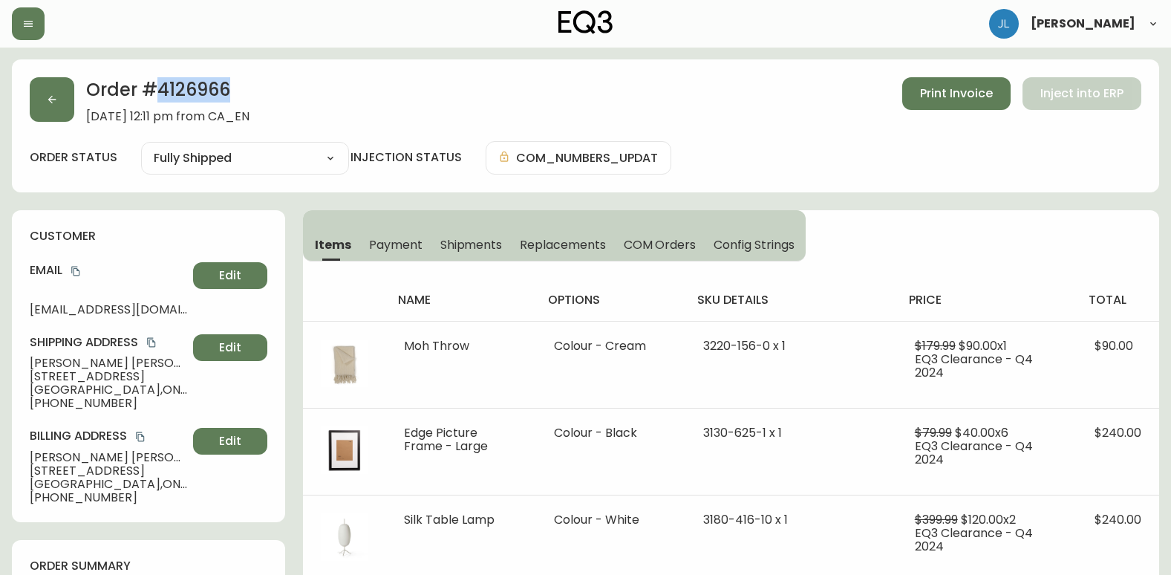
copy h2 "4126966"
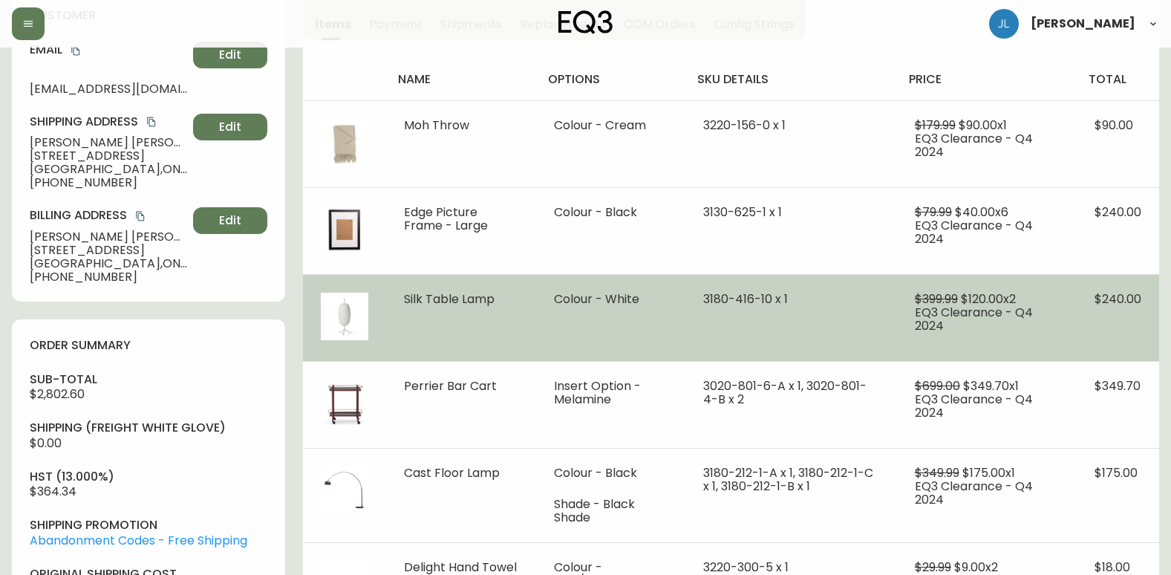
scroll to position [223, 0]
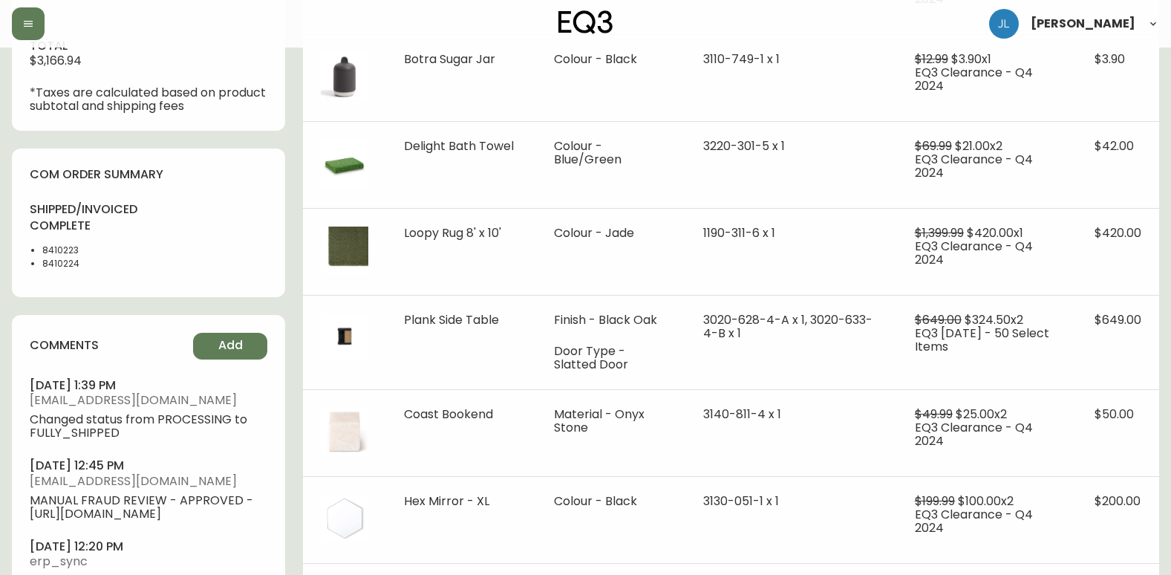
scroll to position [817, 0]
drag, startPoint x: 115, startPoint y: 250, endPoint x: 17, endPoint y: 245, distance: 98.1
click at [17, 245] on div "com order summary shipped/invoiced complete 8410223 8410224" at bounding box center [148, 221] width 273 height 148
copy li "8410223"
click at [294, 342] on div "Order # 4126966 [DATE] 12:11 pm from CA_EN Print Invoice Inject into ERP order …" at bounding box center [586, 119] width 1148 height 1754
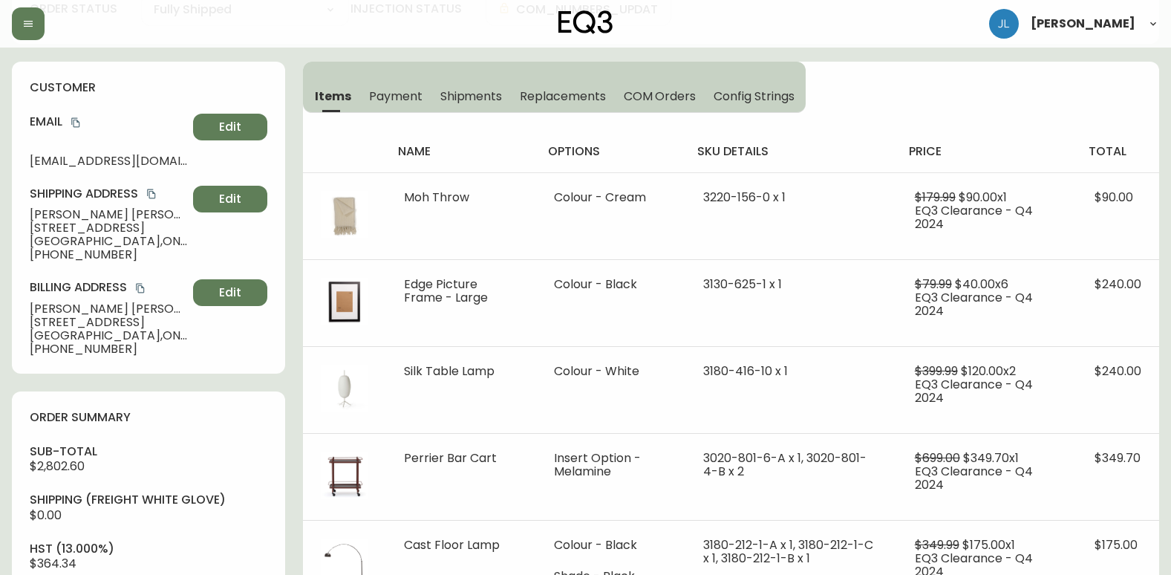
scroll to position [0, 0]
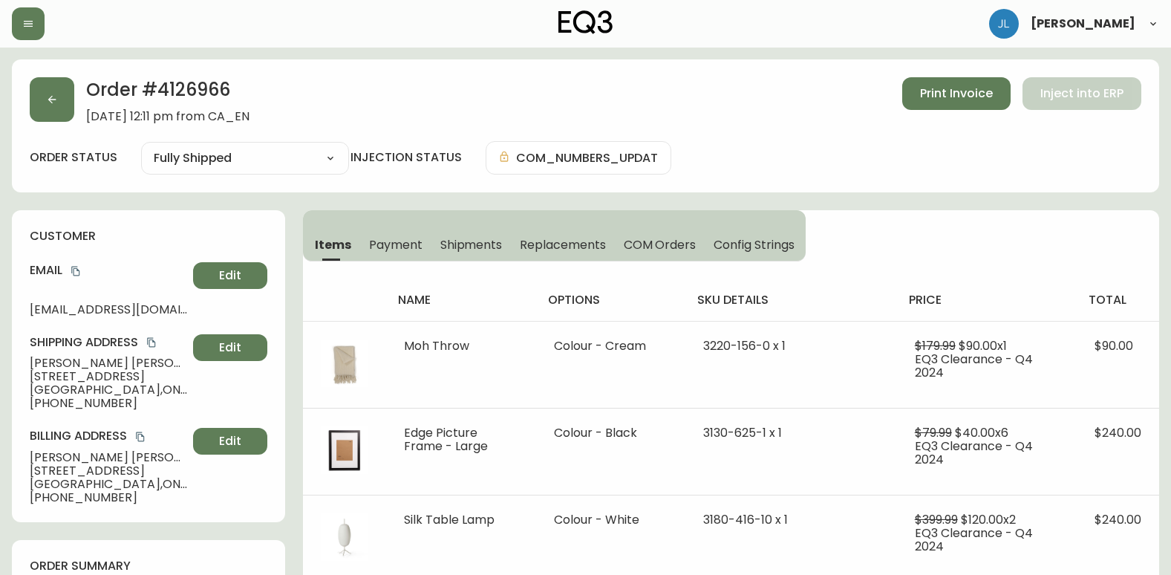
drag, startPoint x: 17, startPoint y: 307, endPoint x: 256, endPoint y: 302, distance: 238.5
click at [256, 302] on div "customer Email [EMAIL_ADDRESS][DOMAIN_NAME] Edit Shipping Address [PERSON_NAME]…" at bounding box center [148, 366] width 273 height 312
copy div "[EMAIL_ADDRESS][DOMAIN_NAME] Edit"
click at [86, 295] on div "Email [EMAIL_ADDRESS][DOMAIN_NAME] Edit" at bounding box center [149, 288] width 238 height 53
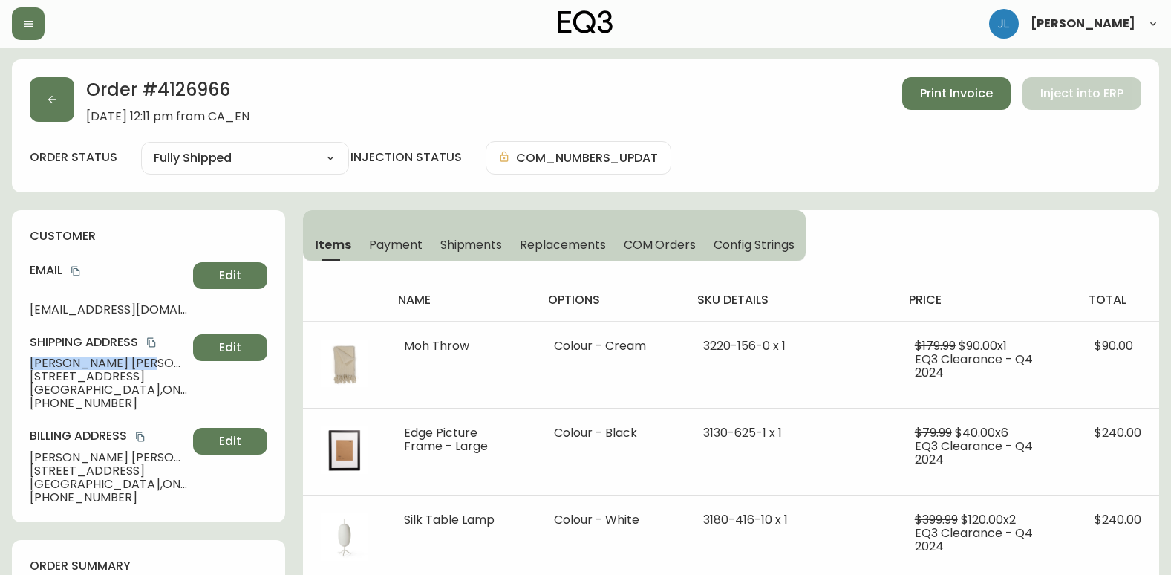
drag, startPoint x: 94, startPoint y: 360, endPoint x: 7, endPoint y: 363, distance: 86.2
copy span "[PERSON_NAME]"
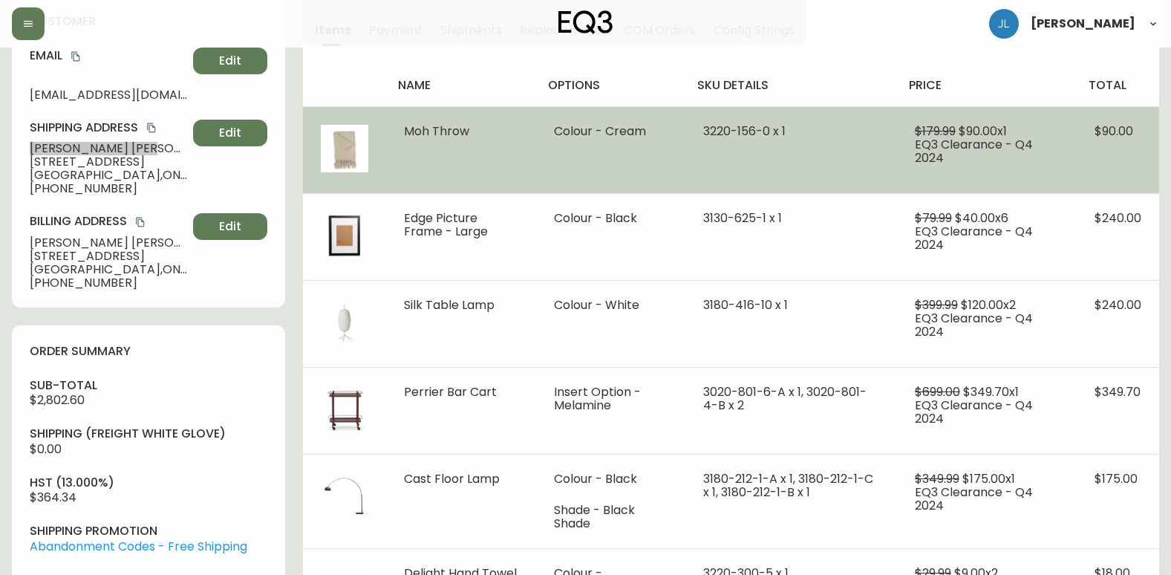
scroll to position [223, 0]
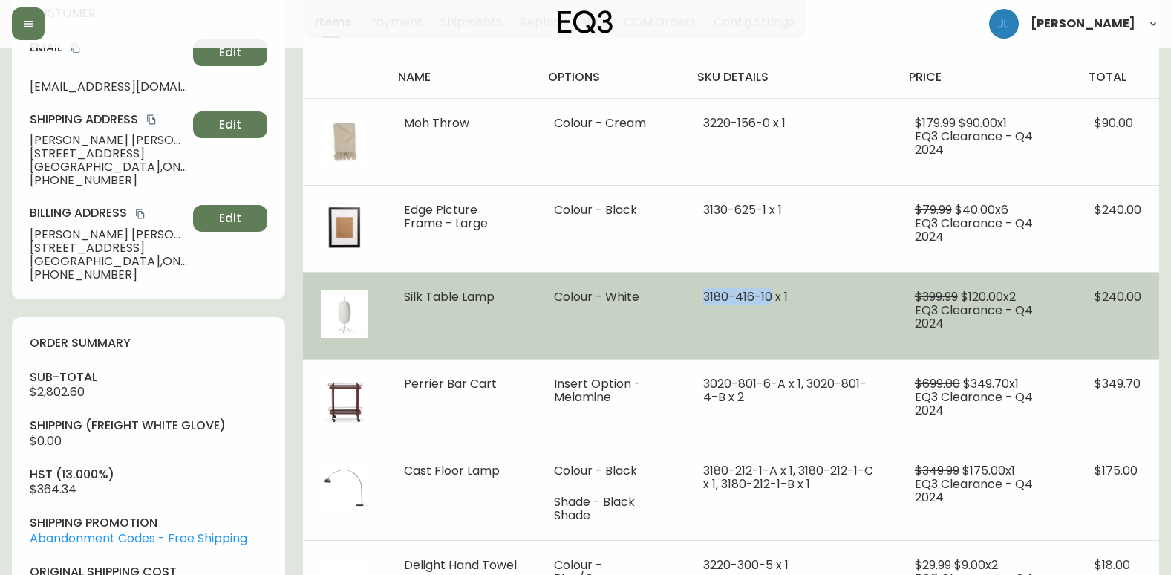
drag, startPoint x: 693, startPoint y: 294, endPoint x: 765, endPoint y: 296, distance: 72.1
click at [765, 296] on td "3180-416-10 x 1" at bounding box center [792, 315] width 212 height 87
copy span "[PHONE_NUMBER]"
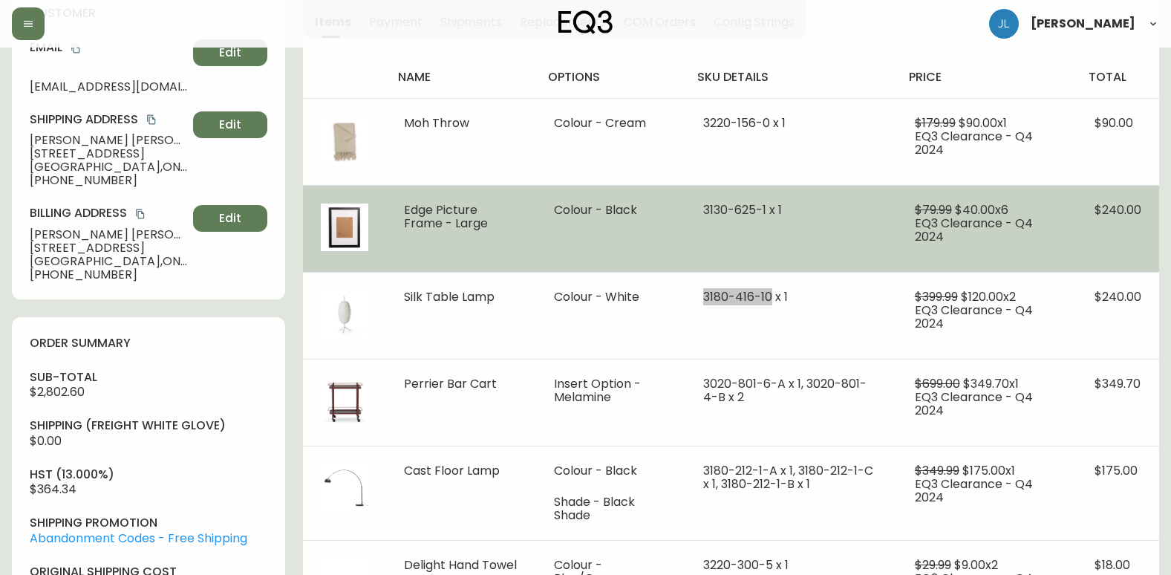
scroll to position [0, 0]
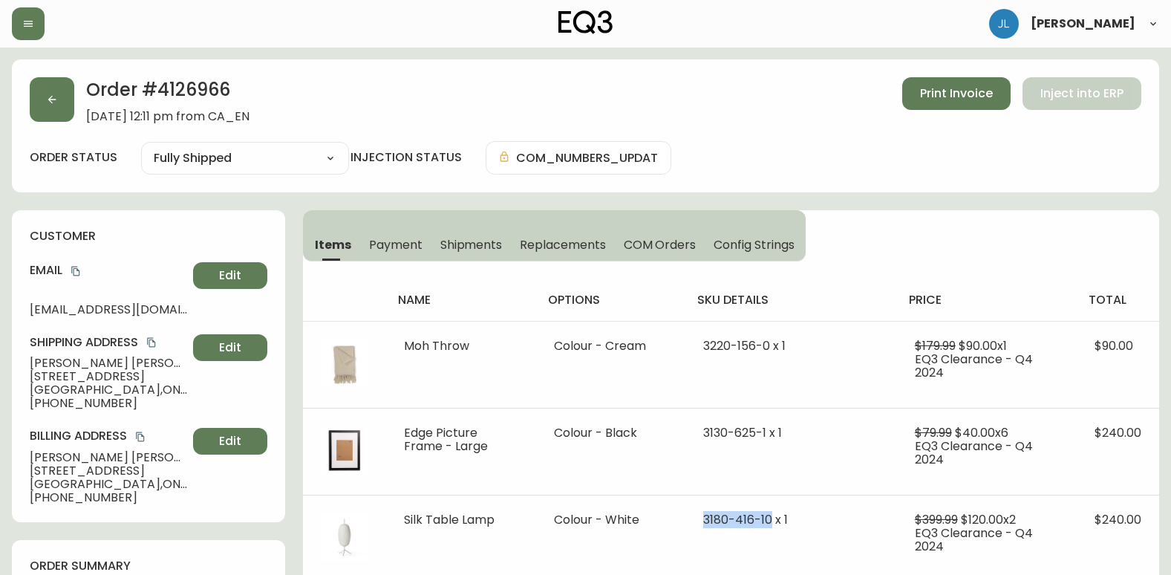
drag, startPoint x: 743, startPoint y: 20, endPoint x: 738, endPoint y: 27, distance: 8.0
click at [743, 20] on div "[PERSON_NAME]" at bounding box center [586, 24] width 1148 height 48
click at [53, 94] on icon "button" at bounding box center [52, 100] width 12 height 12
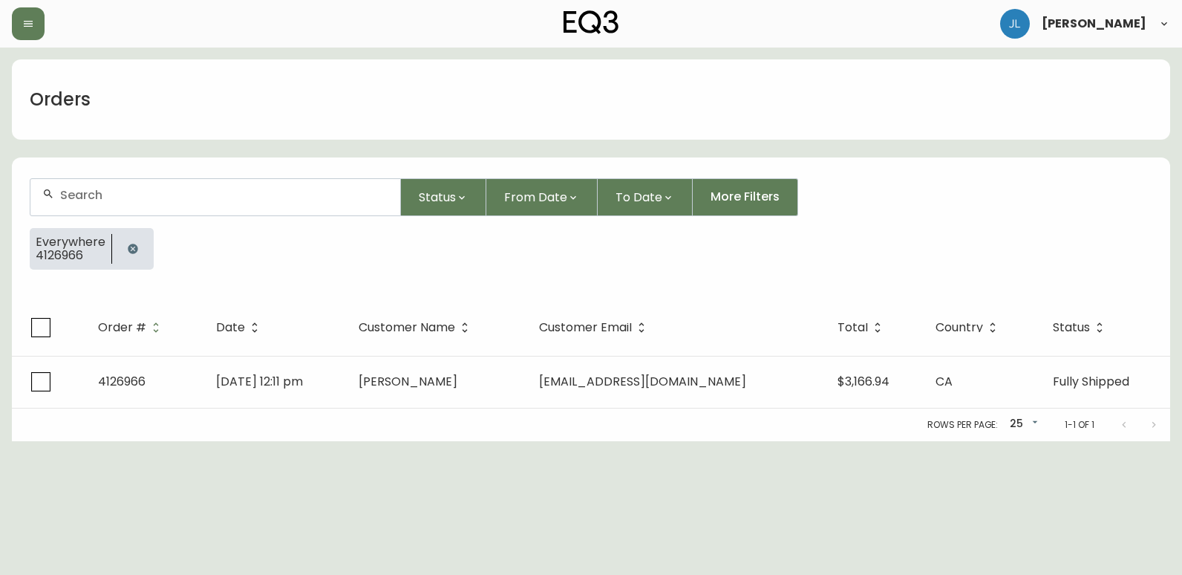
click at [128, 252] on icon "button" at bounding box center [133, 249] width 10 height 10
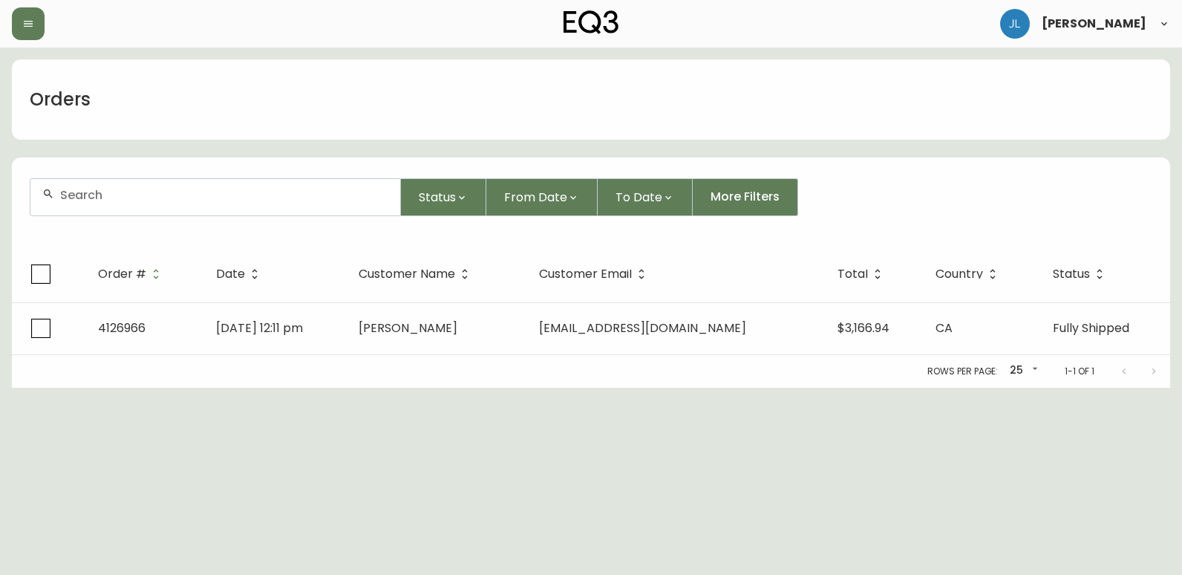
click at [155, 208] on div at bounding box center [215, 197] width 370 height 36
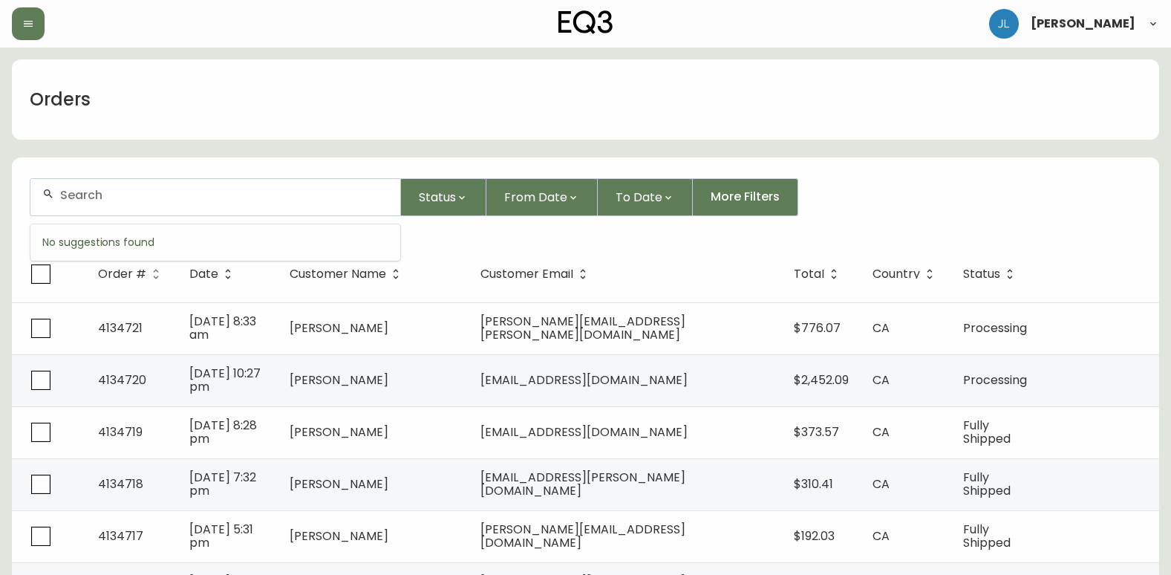
click at [232, 191] on input "text" at bounding box center [224, 195] width 328 height 14
paste input "4134394"
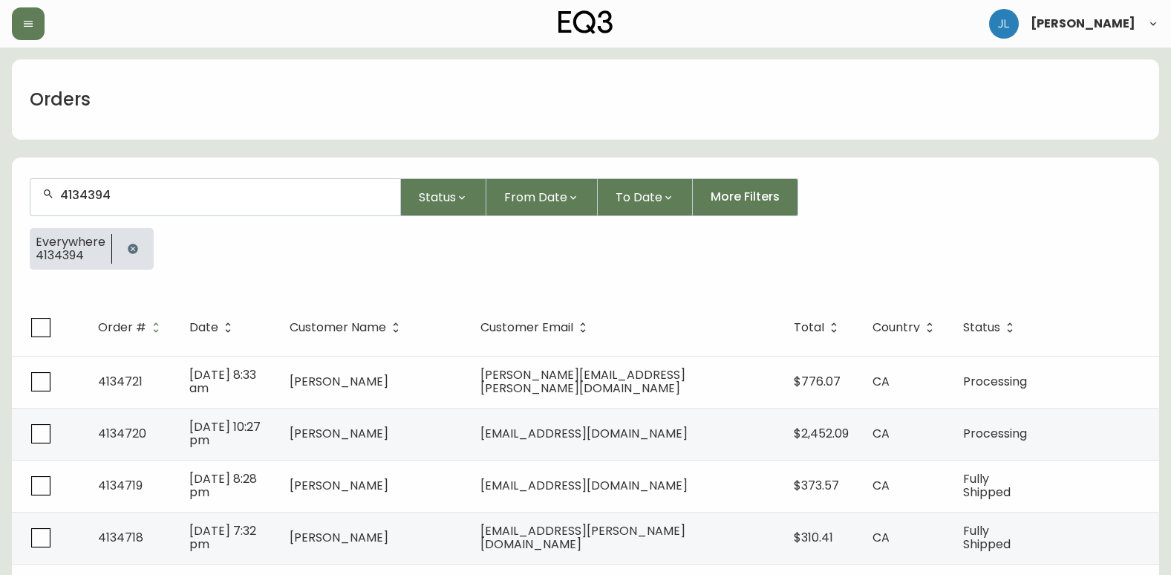
type input "4134394"
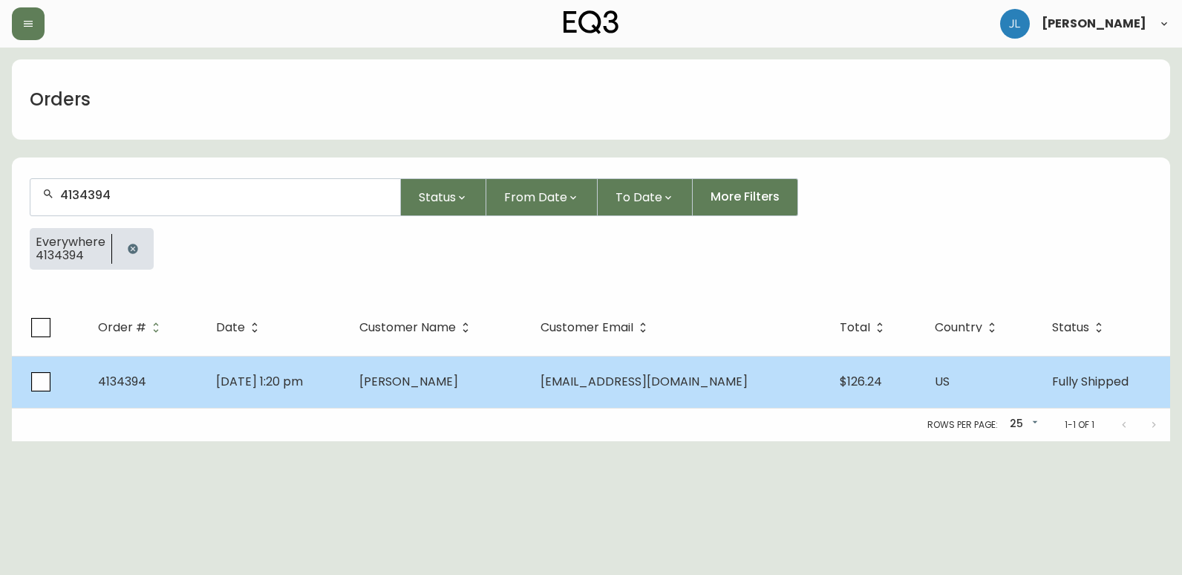
click at [348, 392] on td "[DATE] 1:20 pm" at bounding box center [275, 382] width 143 height 52
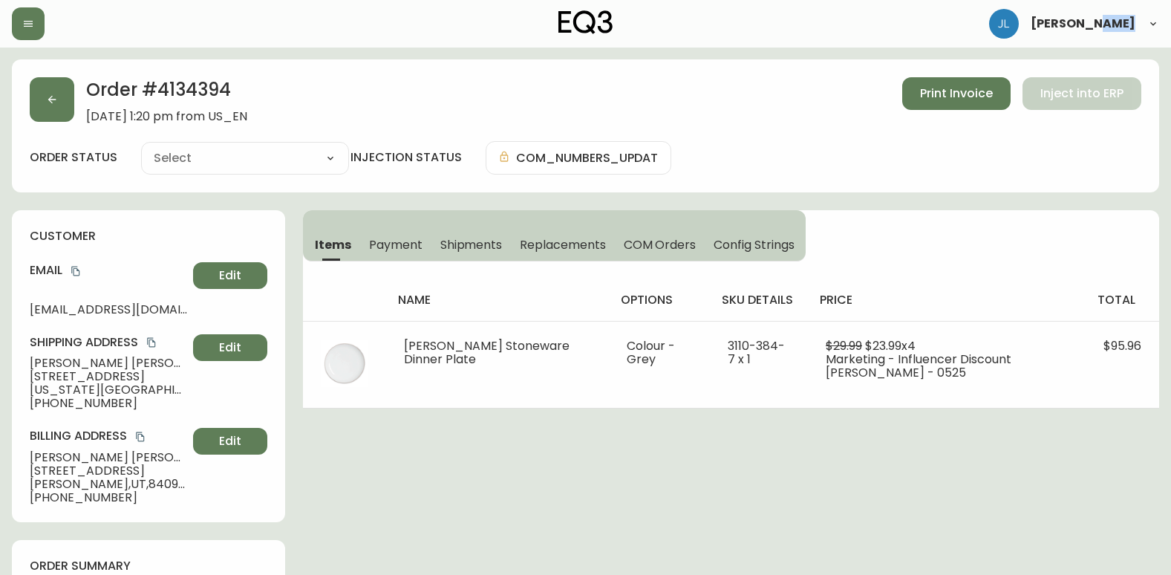
type input "Fully Shipped"
select select "FULLY_SHIPPED"
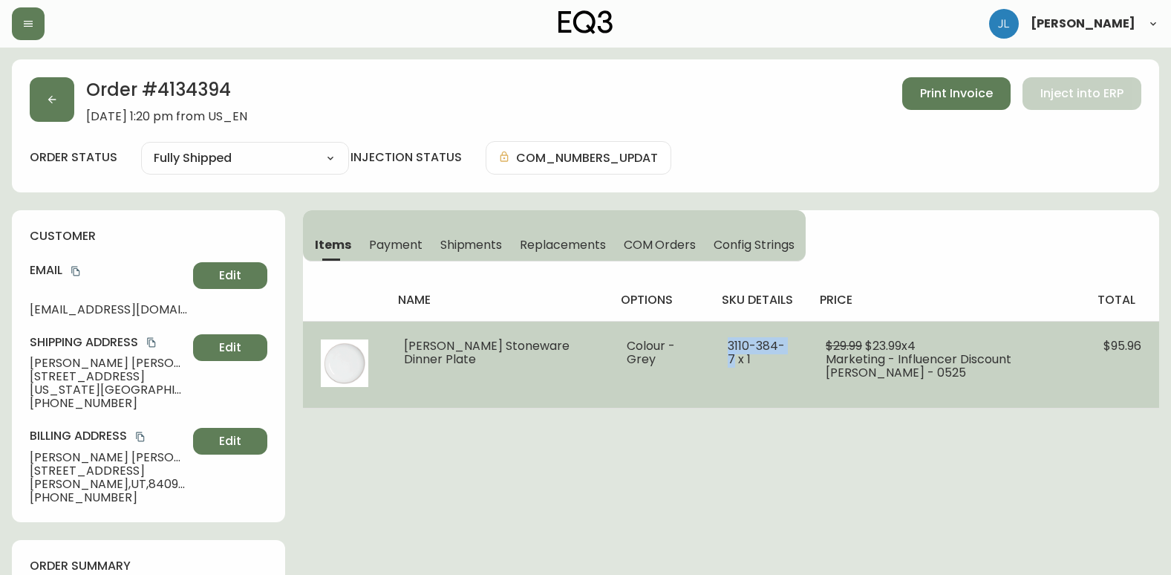
drag, startPoint x: 700, startPoint y: 348, endPoint x: 783, endPoint y: 347, distance: 82.5
click at [783, 347] on td "3110-384-7 x 1" at bounding box center [759, 364] width 98 height 87
copy span "[PHONE_NUMBER]"
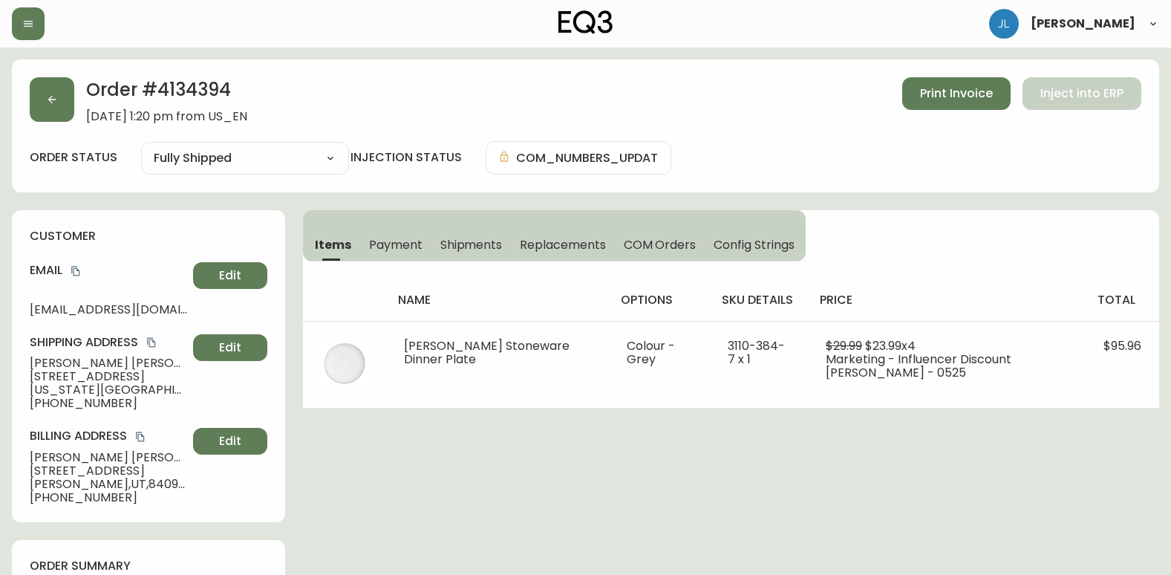
click at [57, 99] on icon "button" at bounding box center [52, 100] width 12 height 12
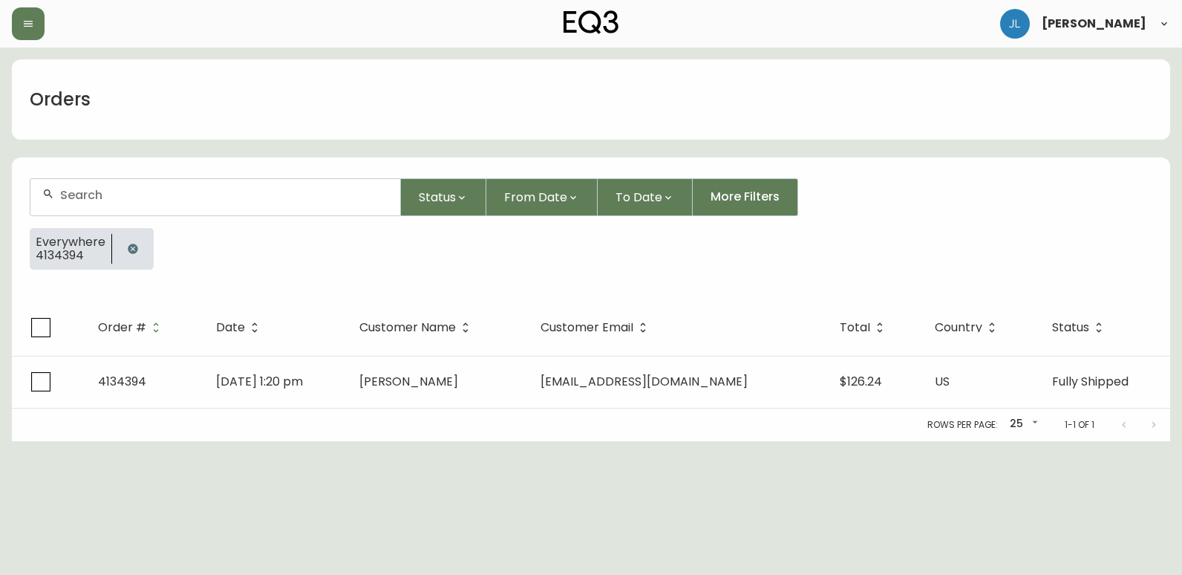
click at [132, 249] on icon "button" at bounding box center [133, 249] width 10 height 10
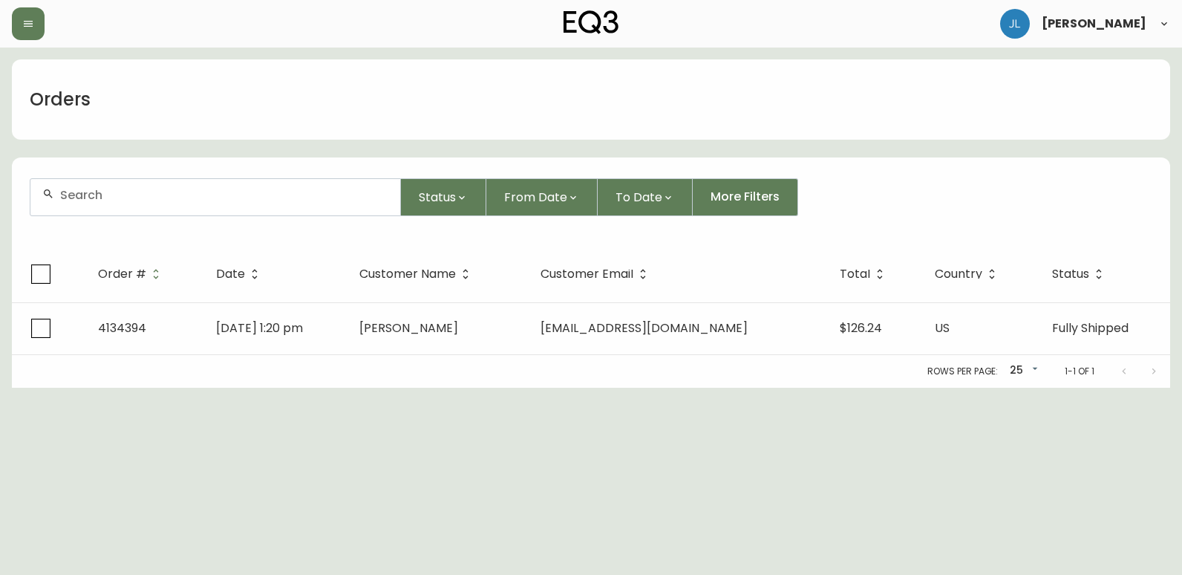
click at [111, 191] on input "text" at bounding box center [224, 195] width 328 height 14
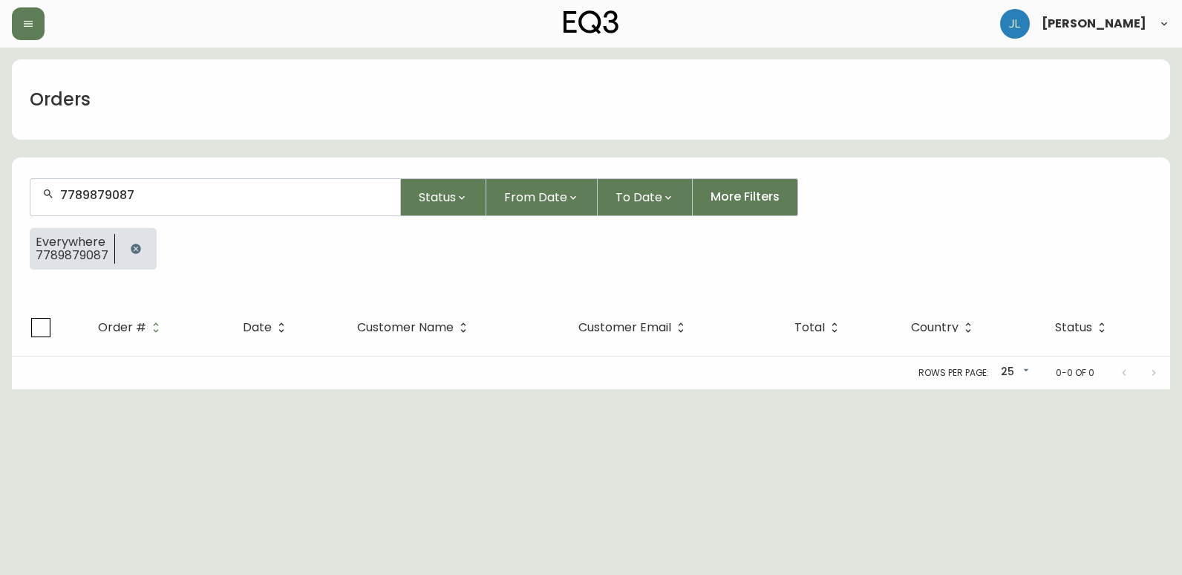
type input "7789879087"
click at [134, 251] on icon "button" at bounding box center [136, 249] width 10 height 10
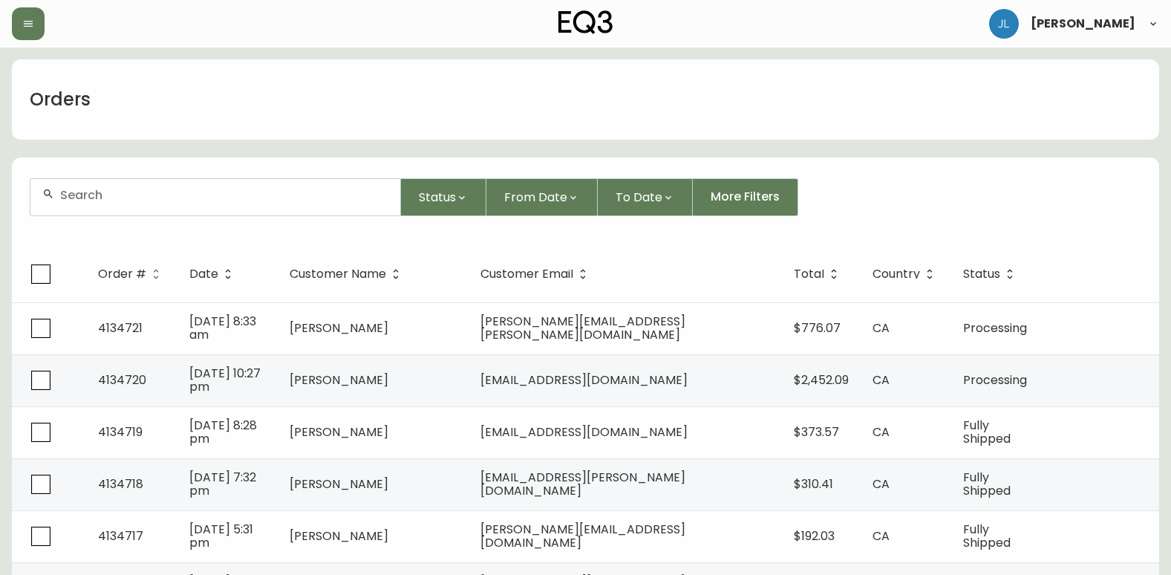
click at [313, 40] on div "[PERSON_NAME]" at bounding box center [586, 24] width 1148 height 48
